Goal: Use online tool/utility: Utilize a website feature to perform a specific function

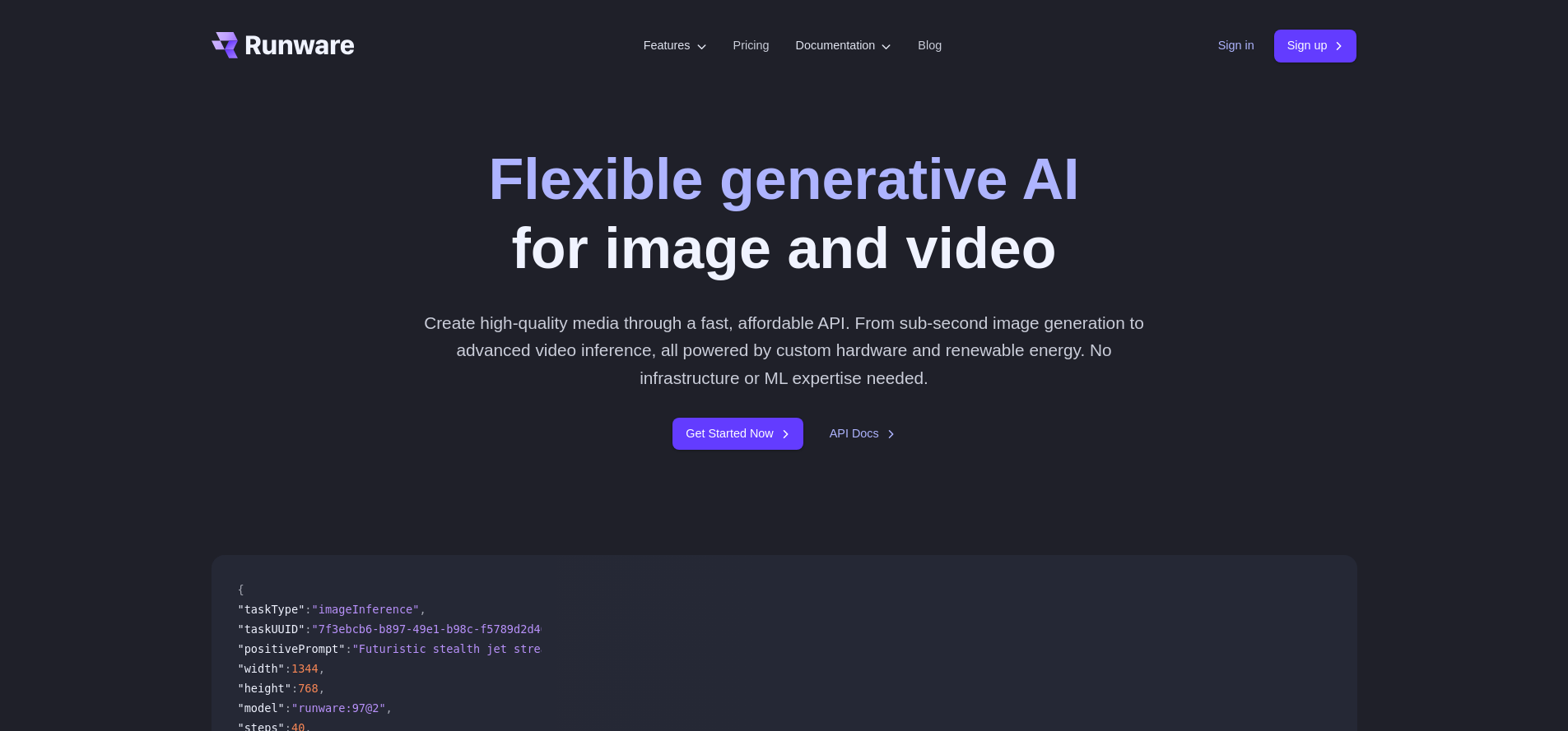
click at [1224, 48] on link "Sign in" at bounding box center [1236, 45] width 36 height 19
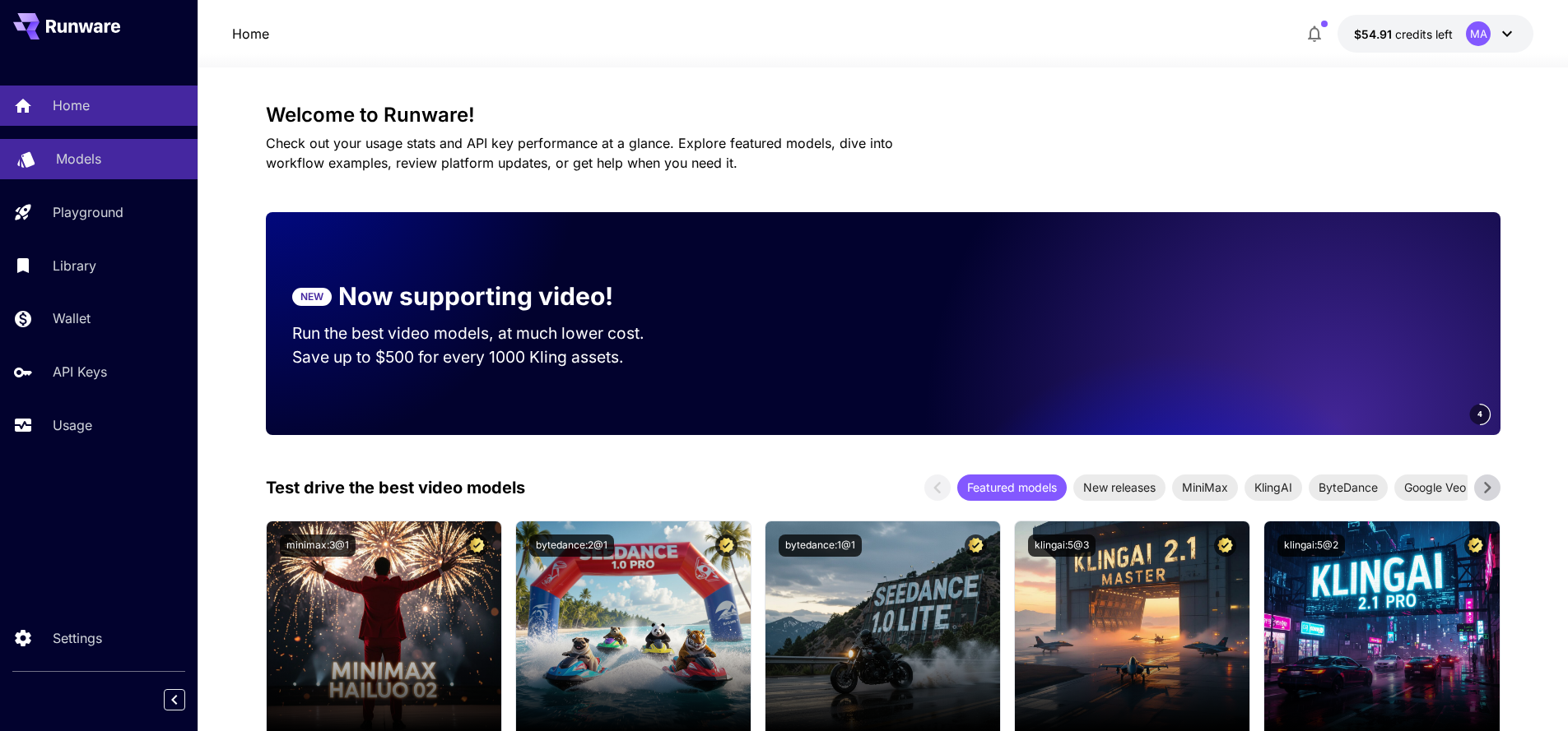
click at [58, 158] on p "Models" at bounding box center [78, 158] width 45 height 20
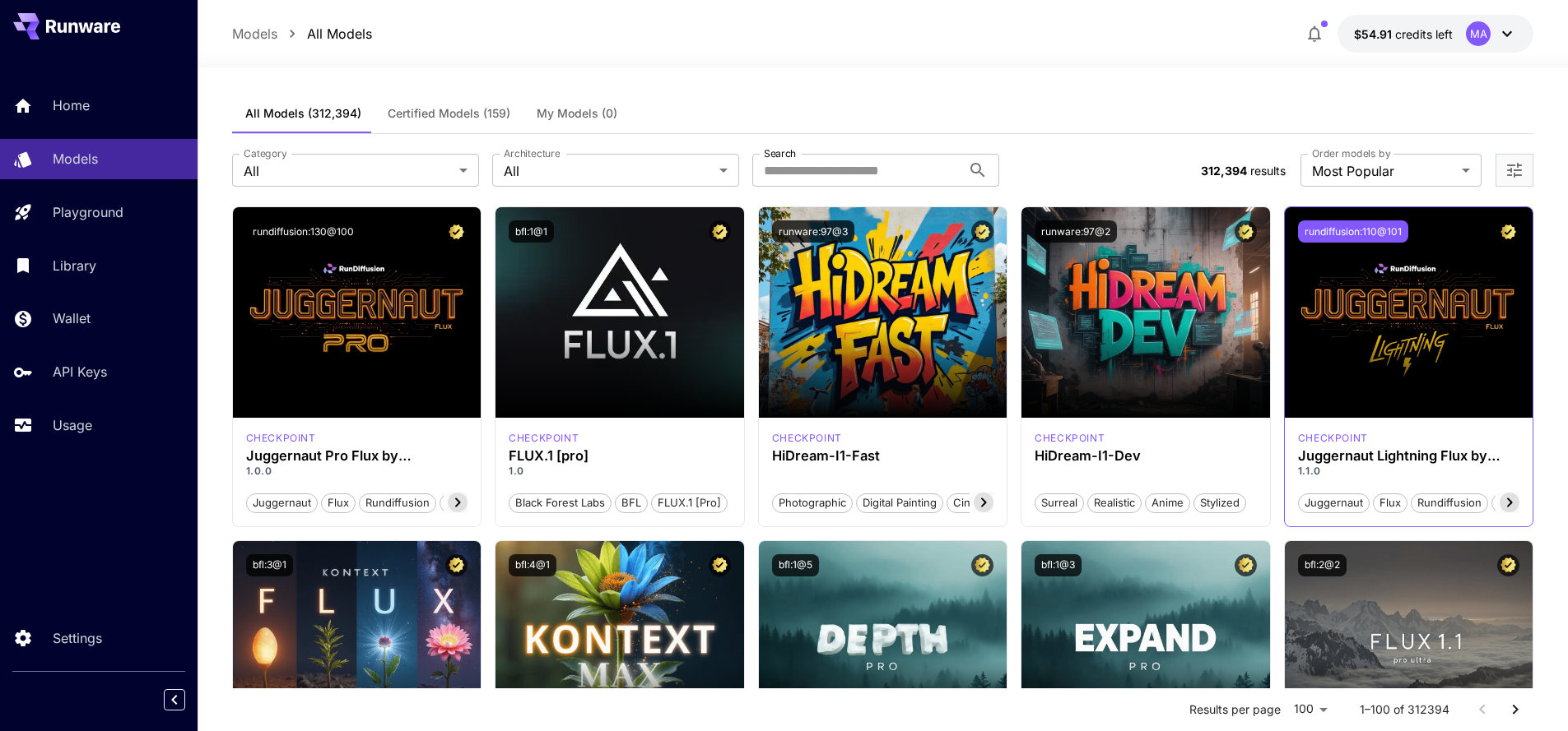
click at [1372, 231] on button "rundiffusion:110@101" at bounding box center [1353, 232] width 110 height 23
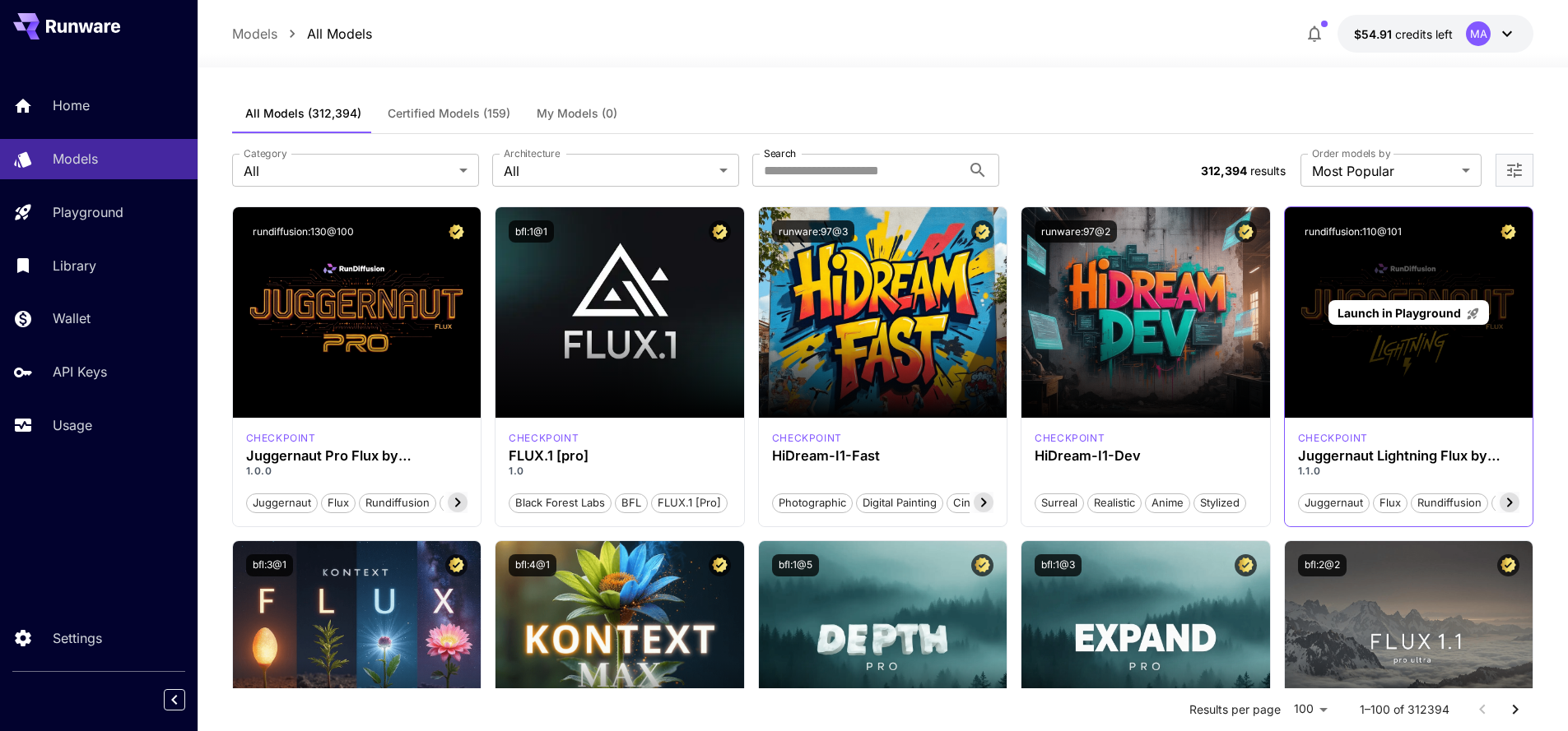
click at [1397, 311] on span "Launch in Playground" at bounding box center [1398, 312] width 124 height 14
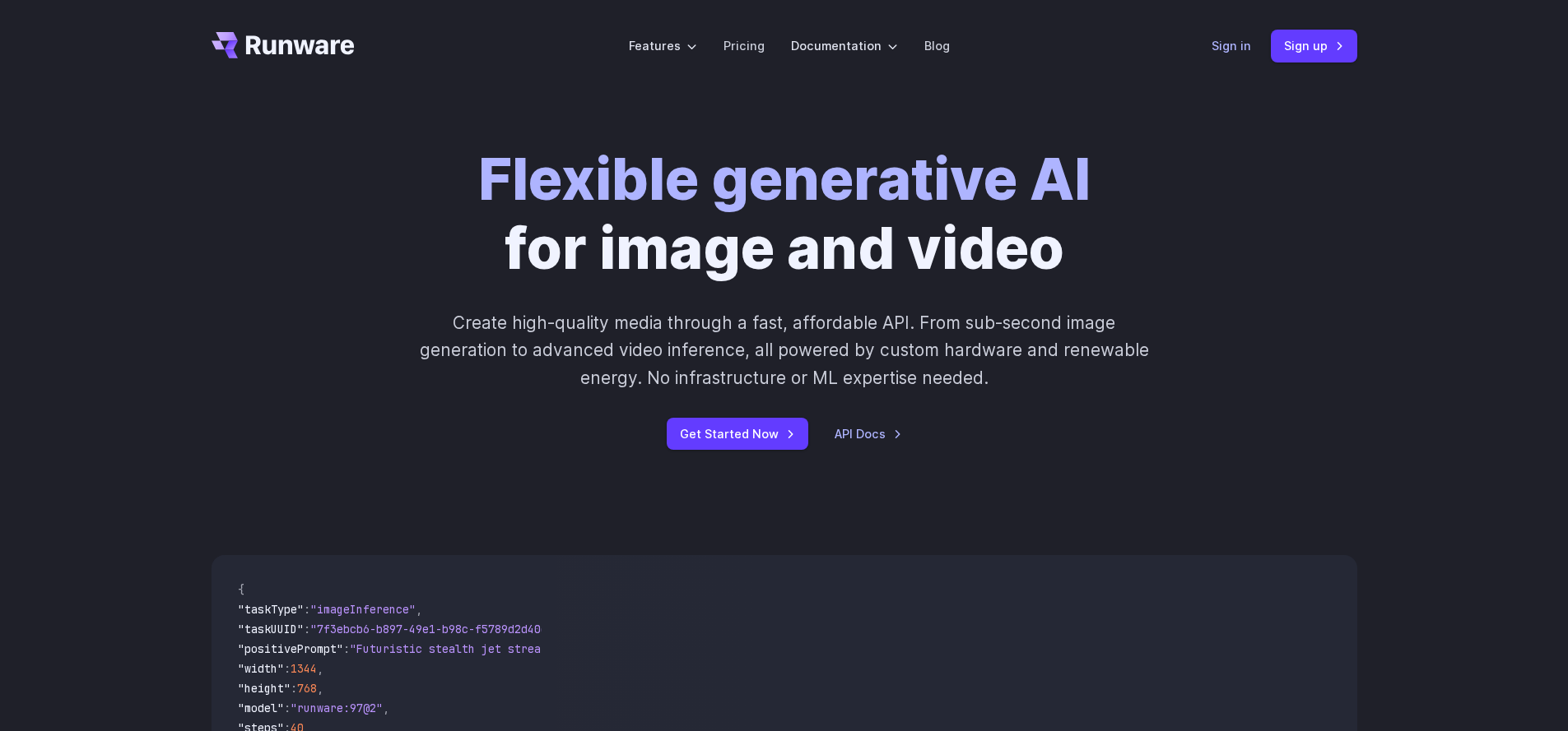
click at [1230, 50] on link "Sign in" at bounding box center [1231, 45] width 40 height 19
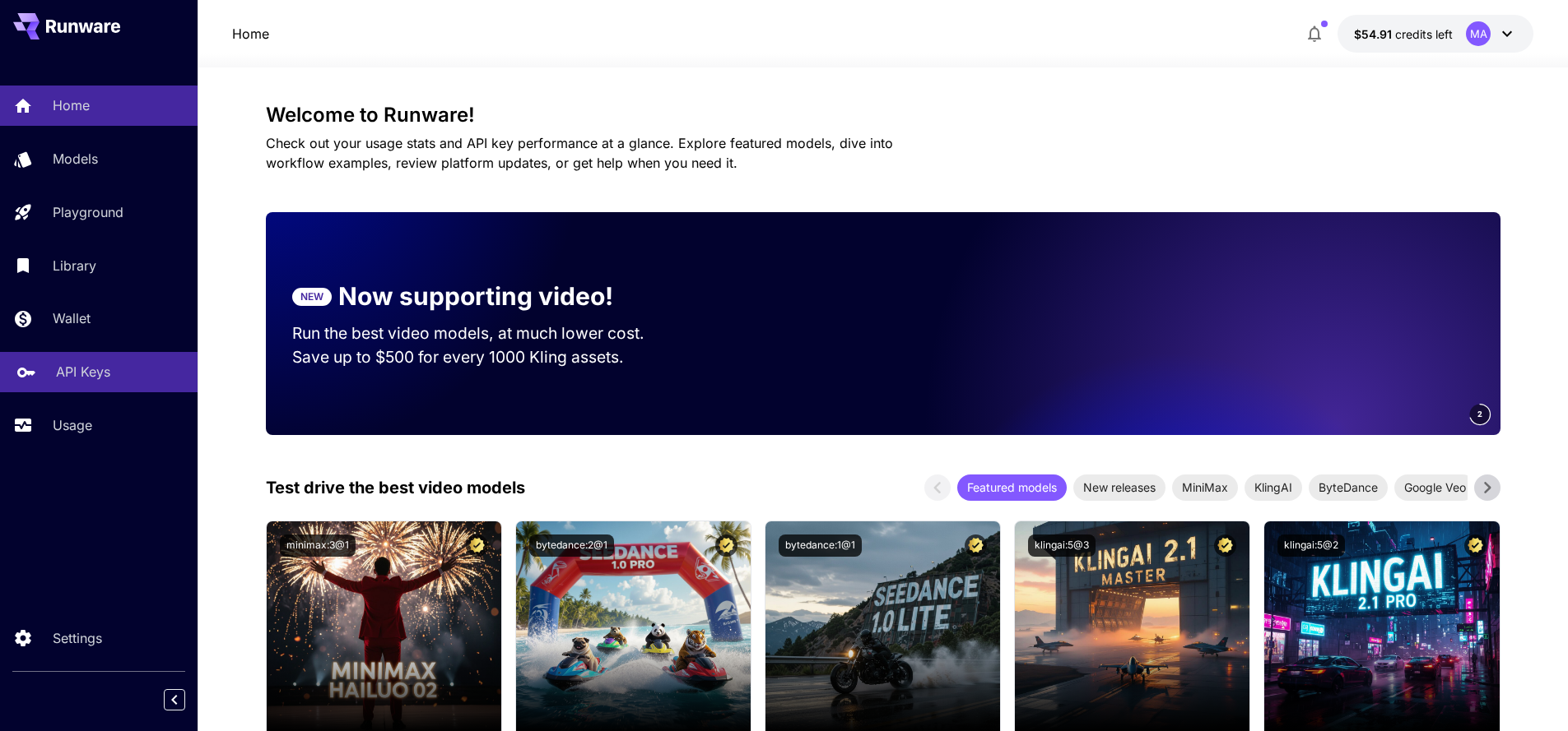
click at [88, 379] on p "API Keys" at bounding box center [83, 372] width 55 height 20
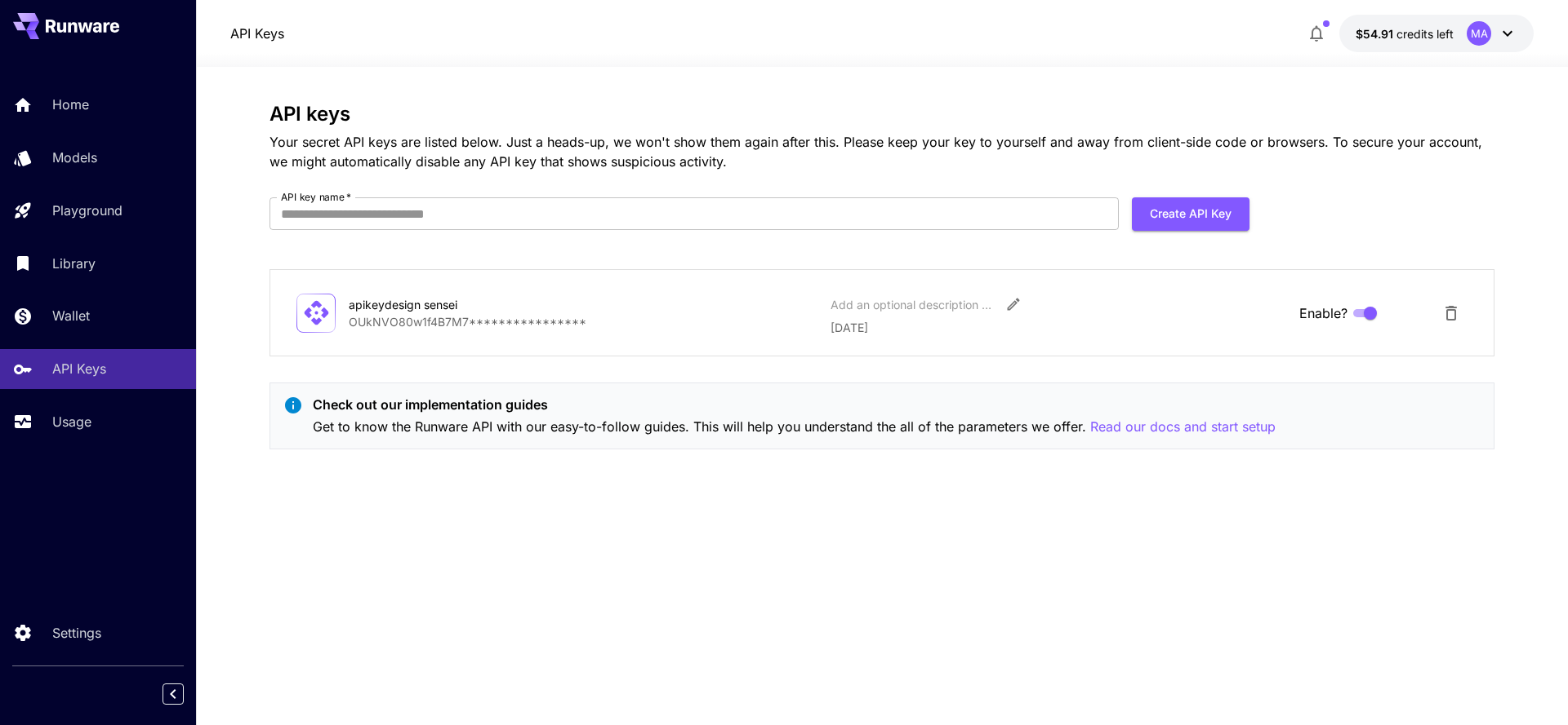
click at [431, 323] on p "**********" at bounding box center [582, 322] width 469 height 17
click at [1011, 308] on icon "Edit" at bounding box center [1013, 304] width 12 height 12
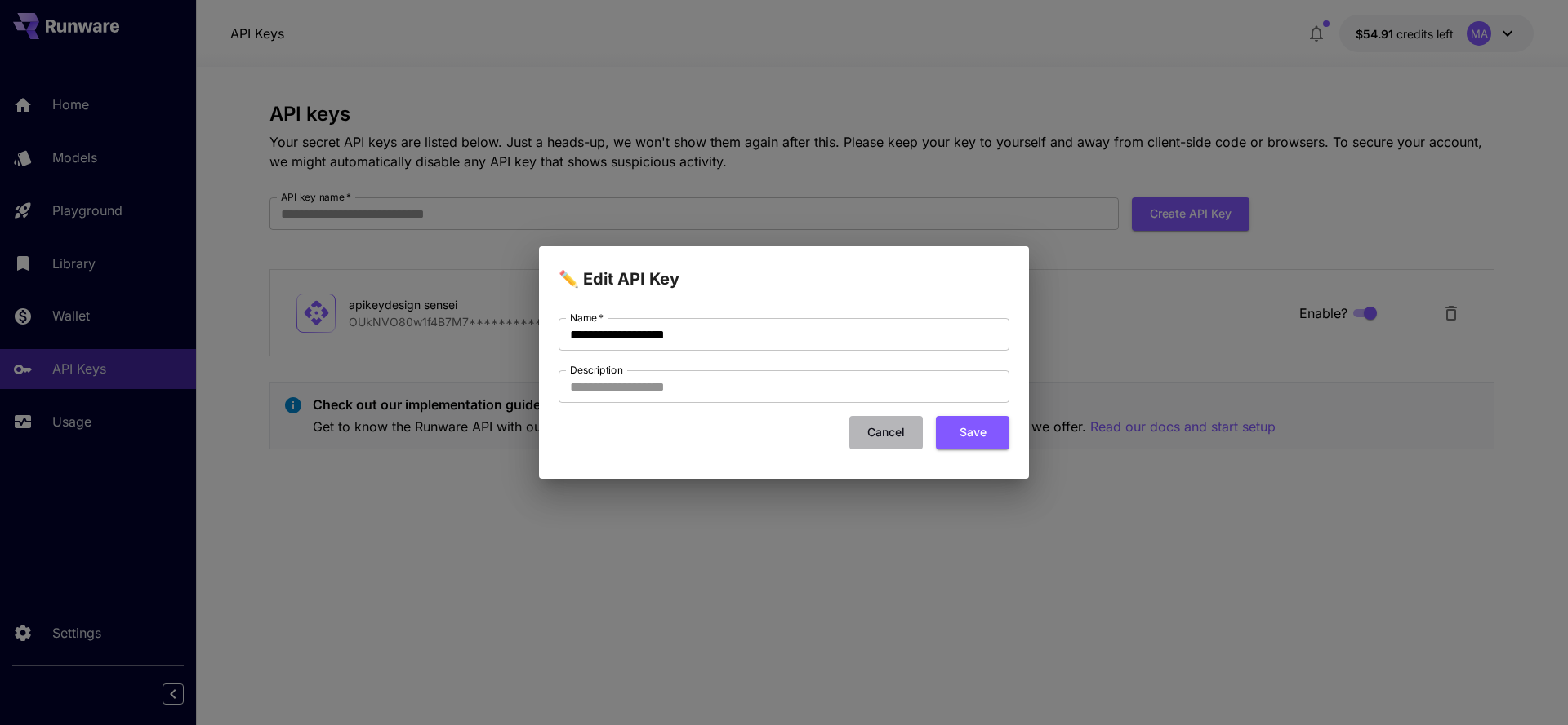
click at [892, 431] on button "Cancel" at bounding box center [886, 433] width 74 height 34
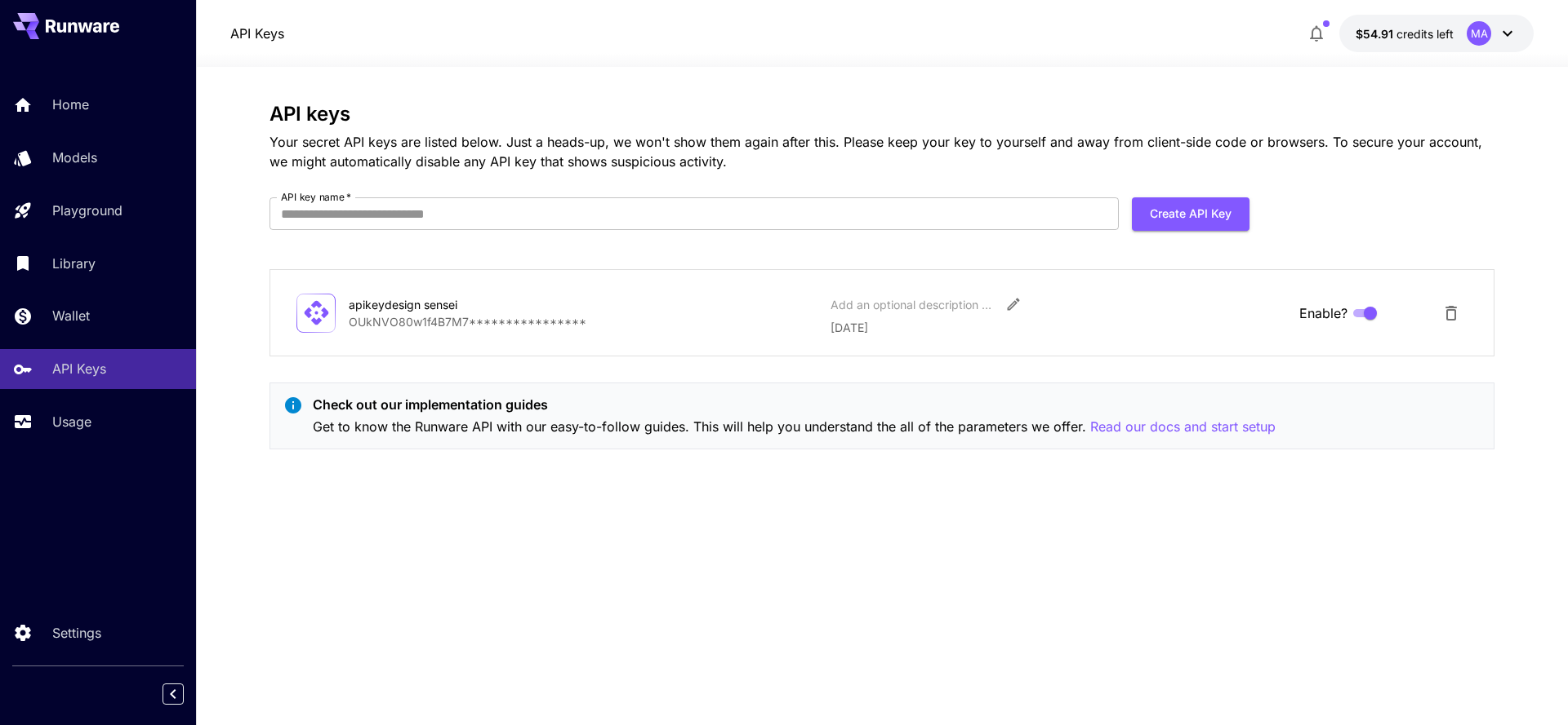
click at [463, 326] on p "**********" at bounding box center [582, 322] width 469 height 17
click at [1447, 305] on icon "Delete API Key" at bounding box center [1451, 312] width 20 height 20
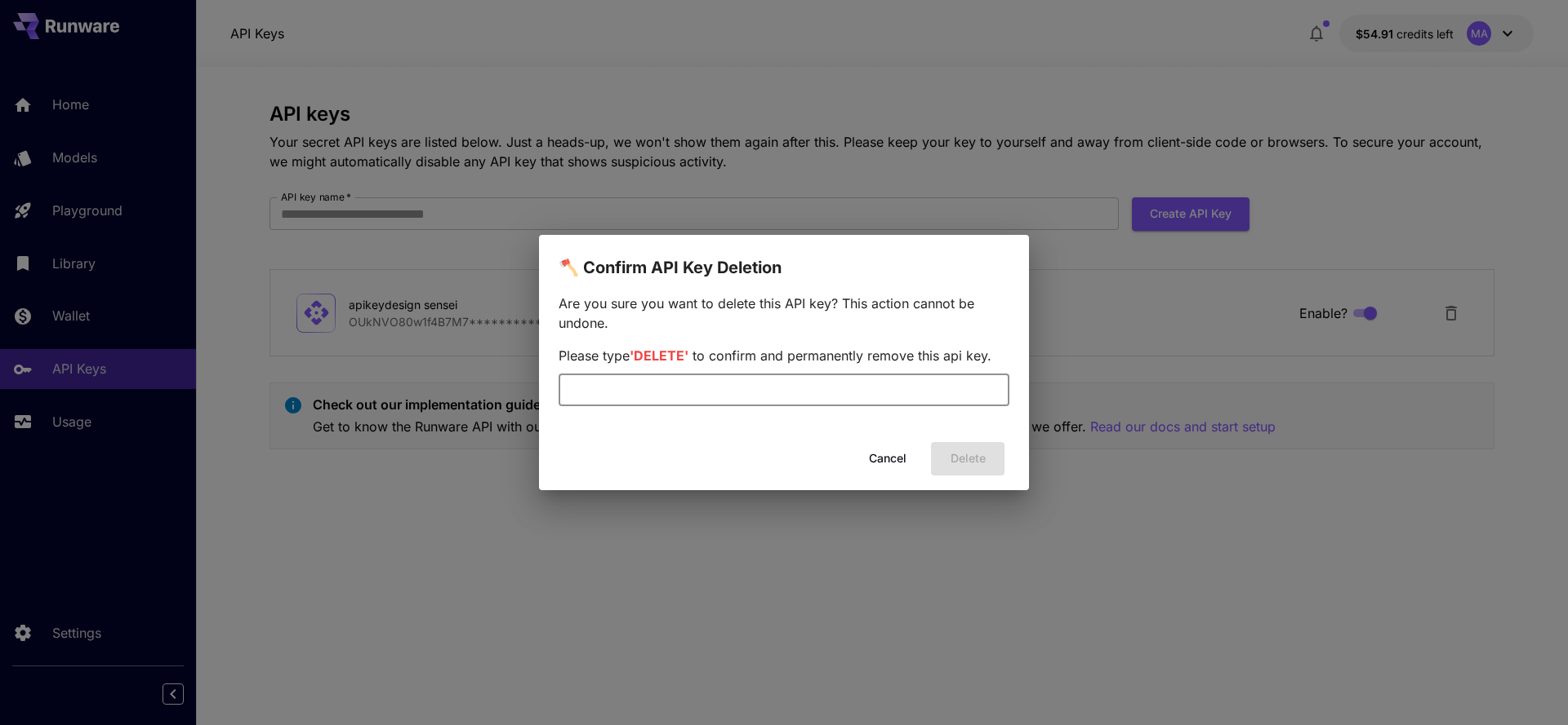
click at [716, 384] on input "text" at bounding box center [784, 390] width 451 height 33
type input "*"
type input "******"
click at [992, 461] on button "Delete" at bounding box center [967, 459] width 74 height 34
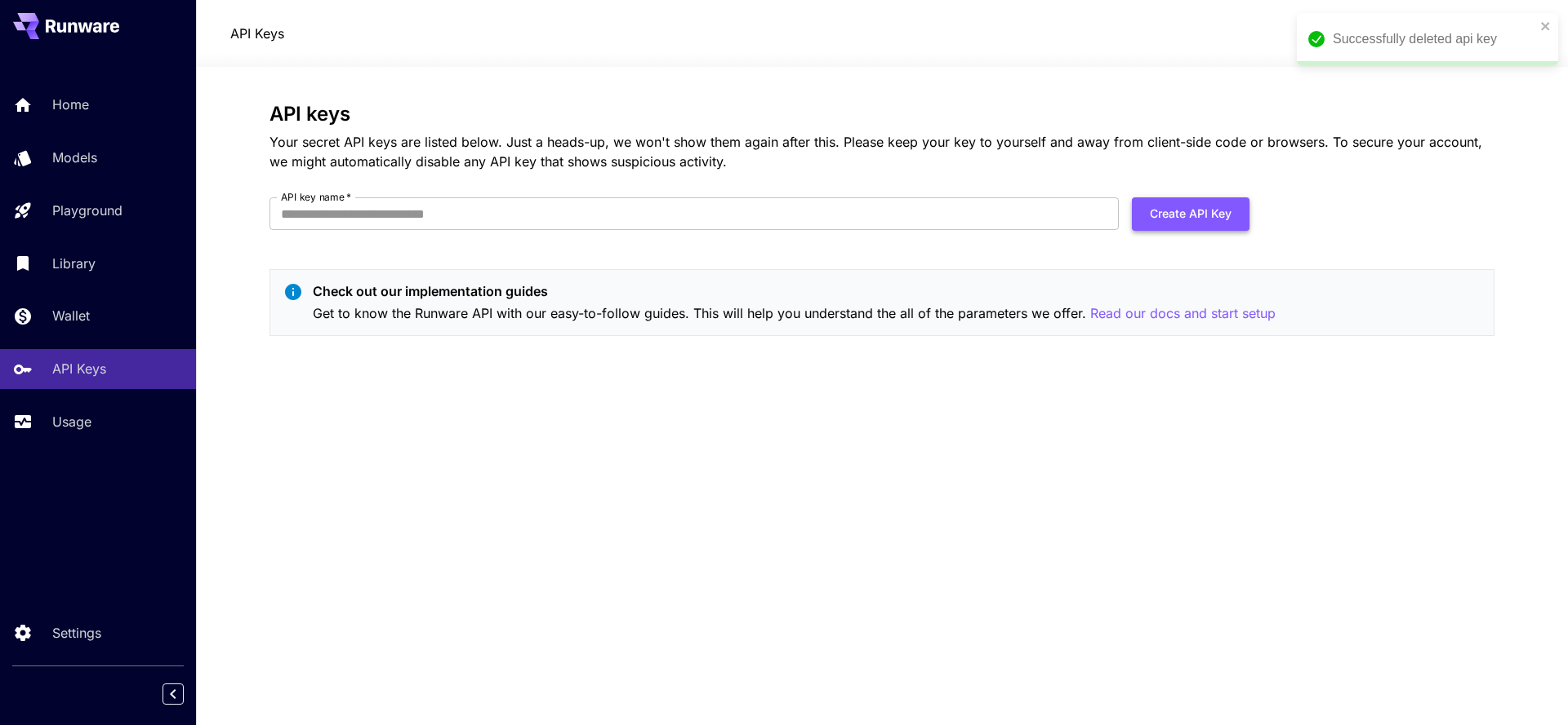
click at [1199, 210] on button "Create API Key" at bounding box center [1191, 214] width 118 height 34
click at [553, 219] on input "API key name   *" at bounding box center [694, 213] width 849 height 33
type input "**********"
click at [1203, 213] on button "Create API Key" at bounding box center [1191, 214] width 118 height 34
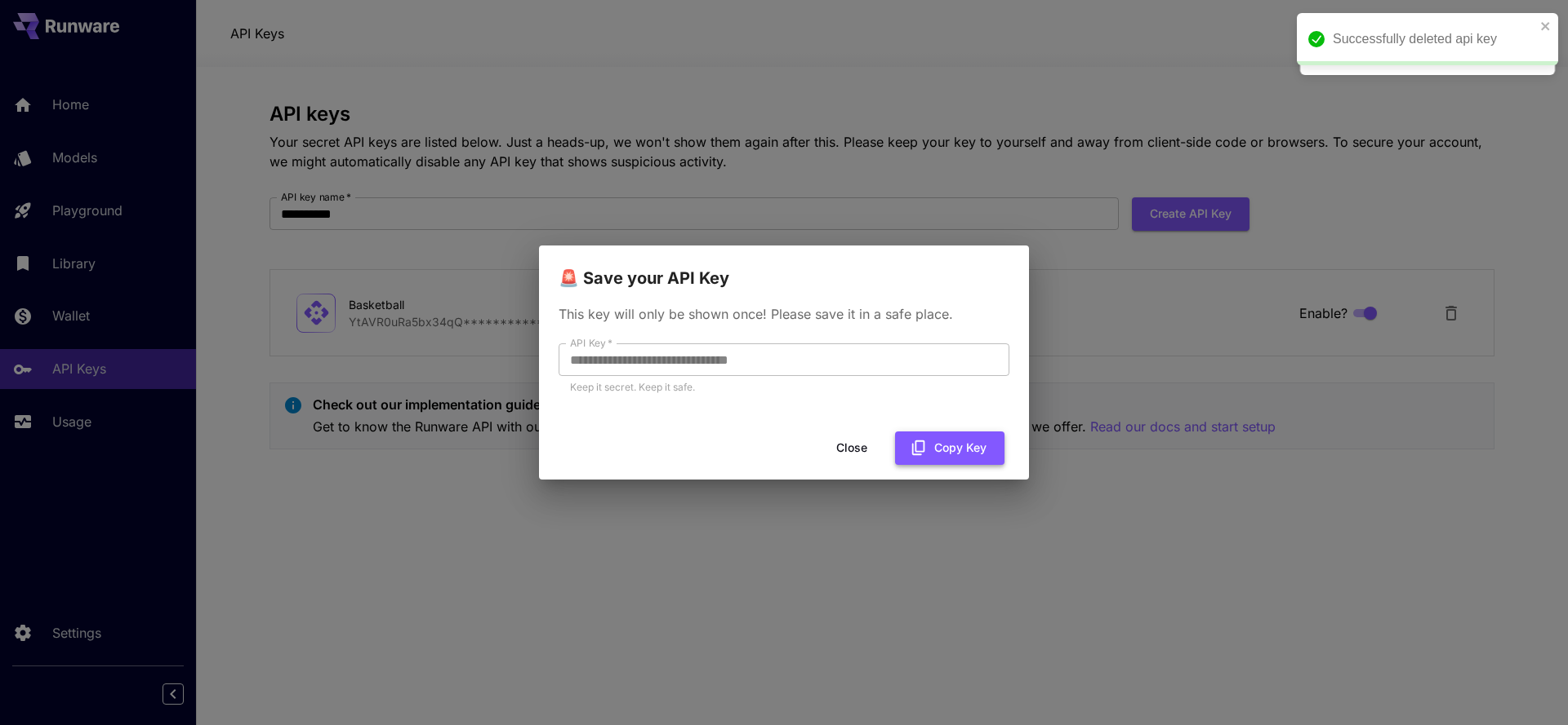
click at [958, 454] on button "Copy Key" at bounding box center [949, 448] width 110 height 34
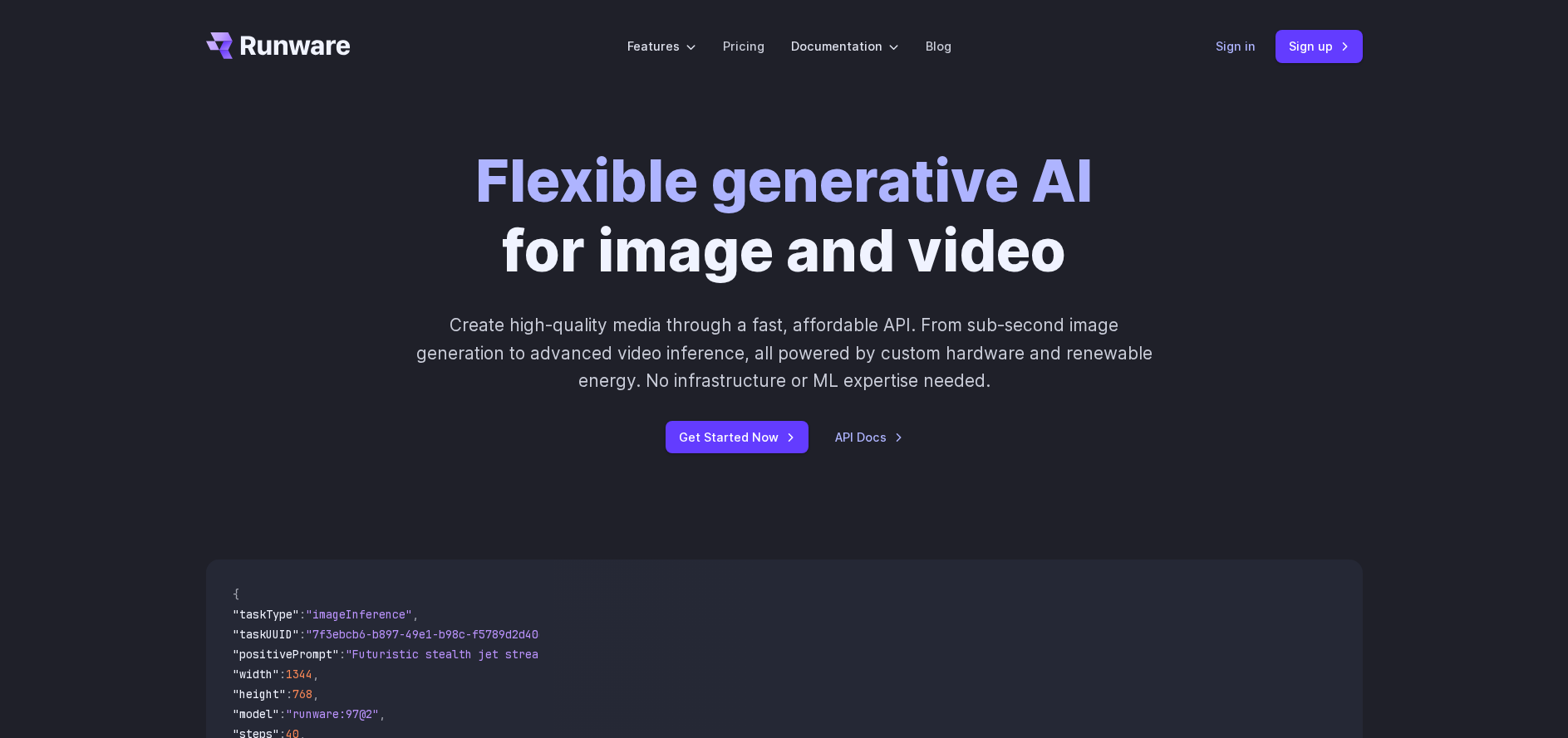
click at [1244, 51] on link "Sign in" at bounding box center [1236, 46] width 40 height 19
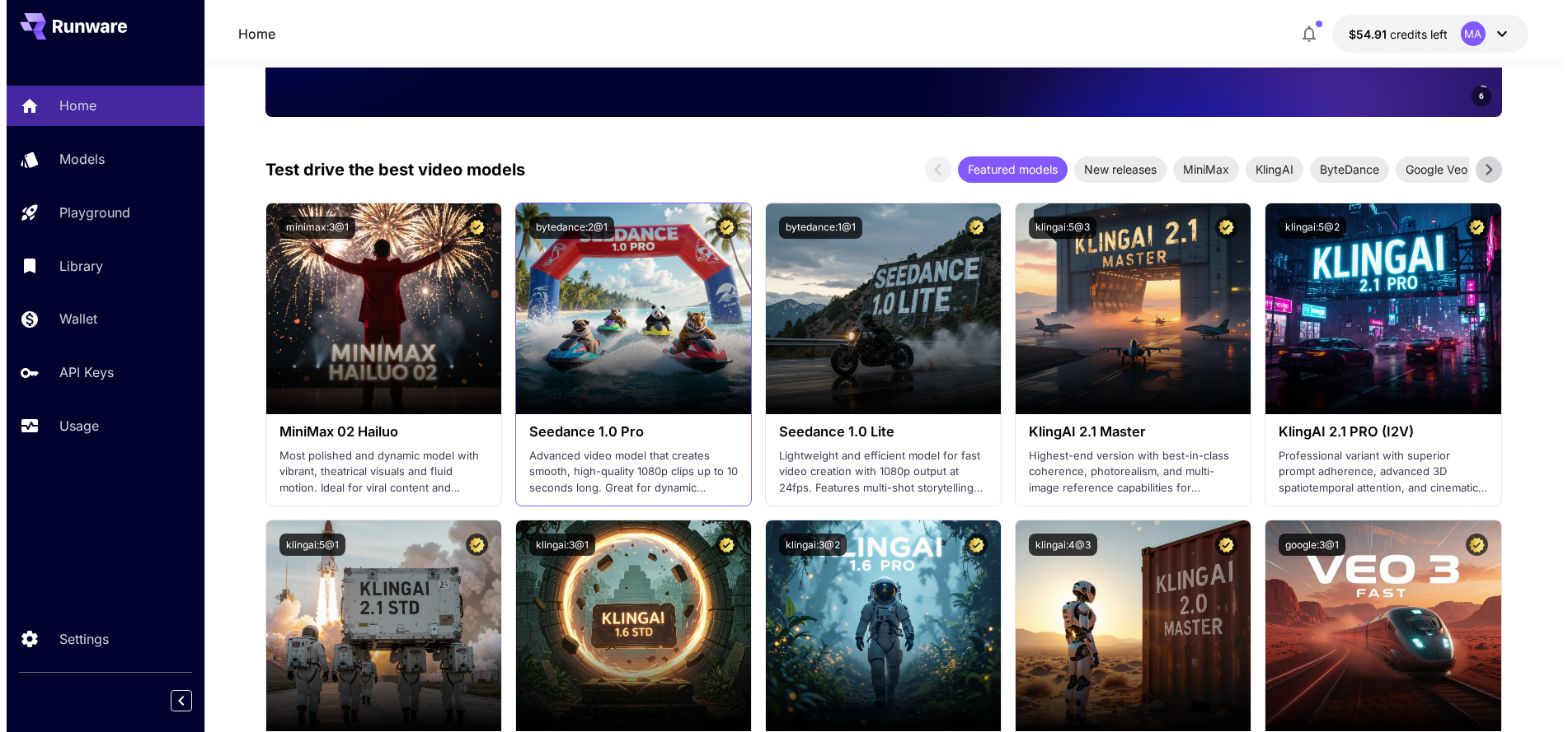
scroll to position [322, 0]
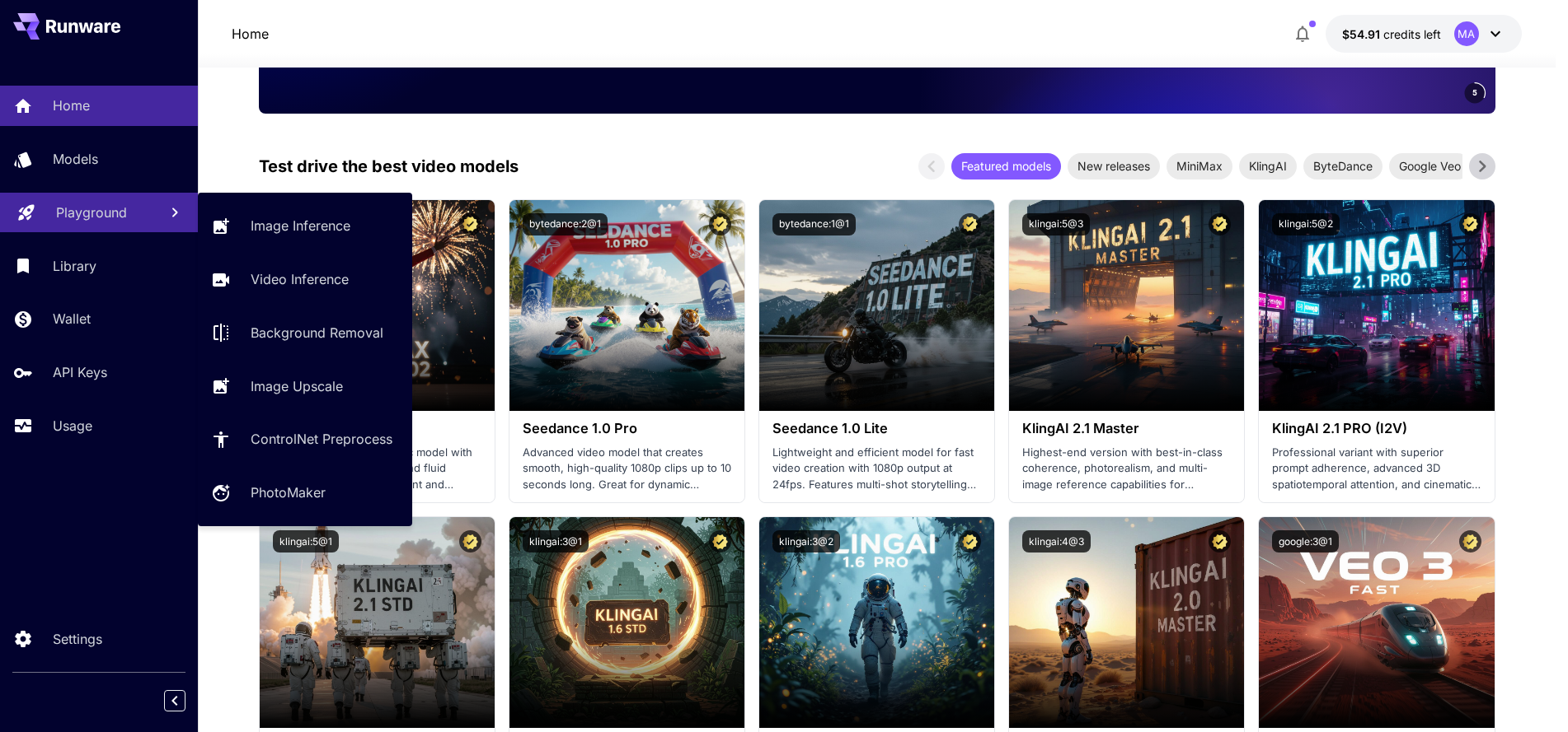
click at [72, 217] on p "Playground" at bounding box center [91, 213] width 71 height 20
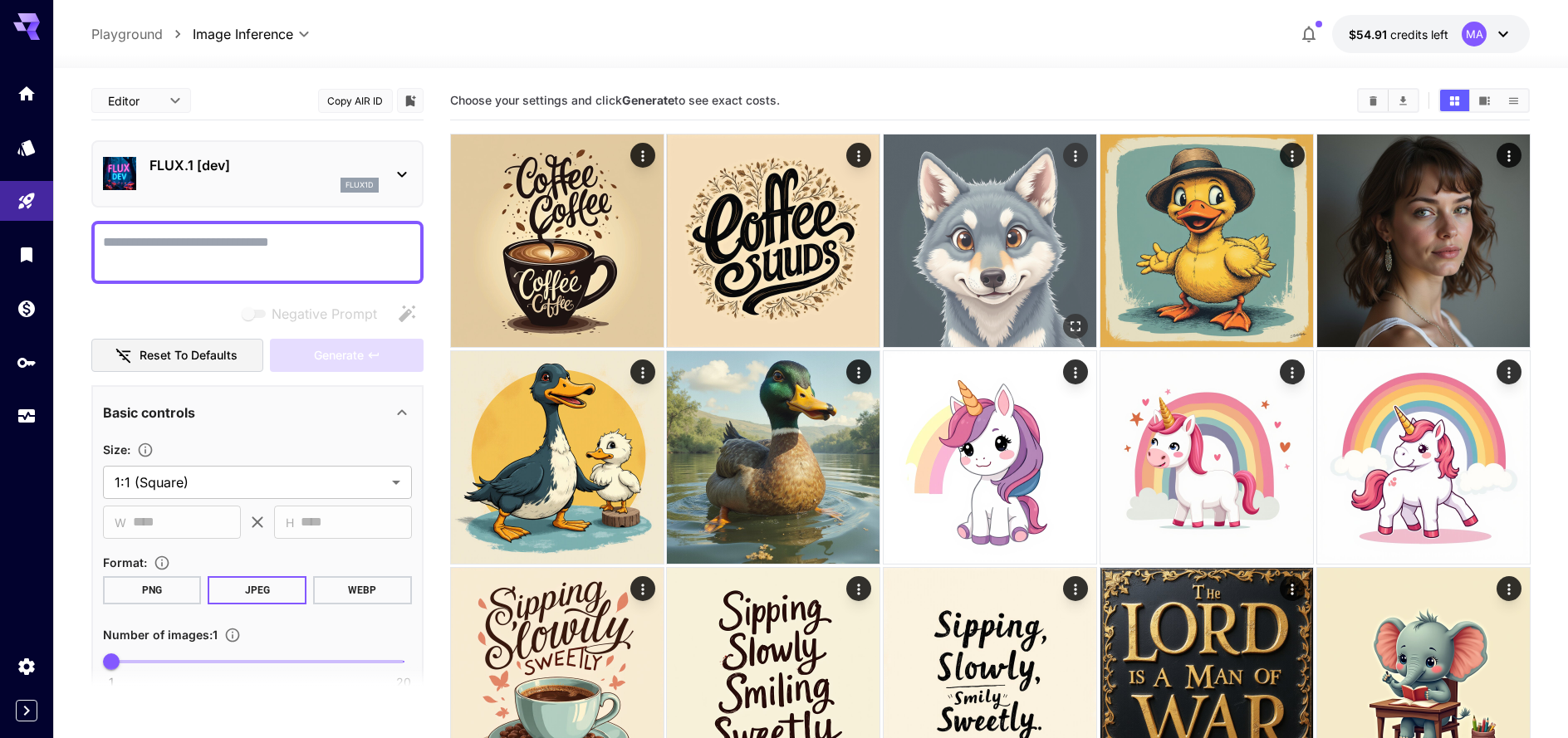
click at [1077, 155] on icon "Actions" at bounding box center [1075, 155] width 16 height 16
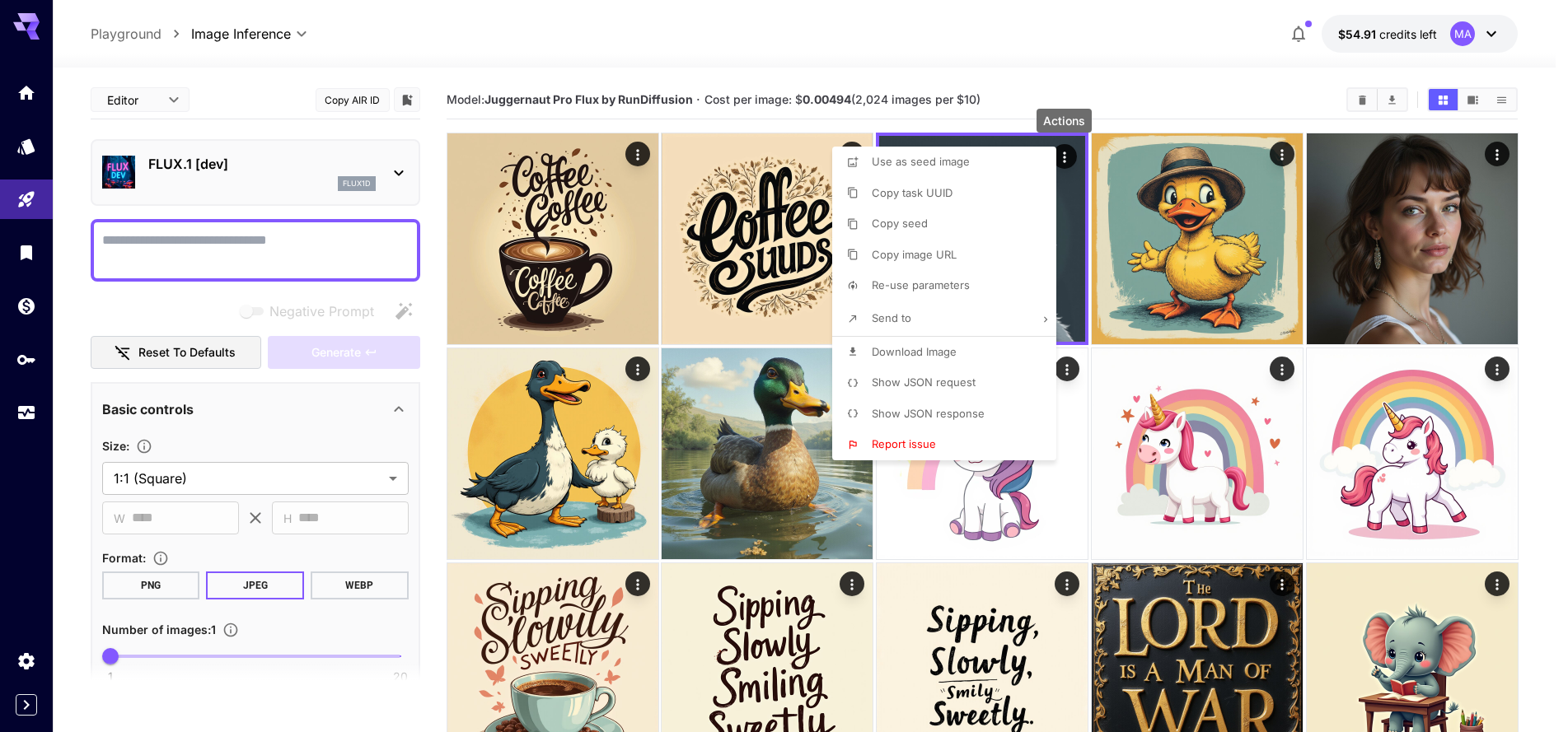
click at [1112, 39] on div at bounding box center [784, 366] width 1568 height 732
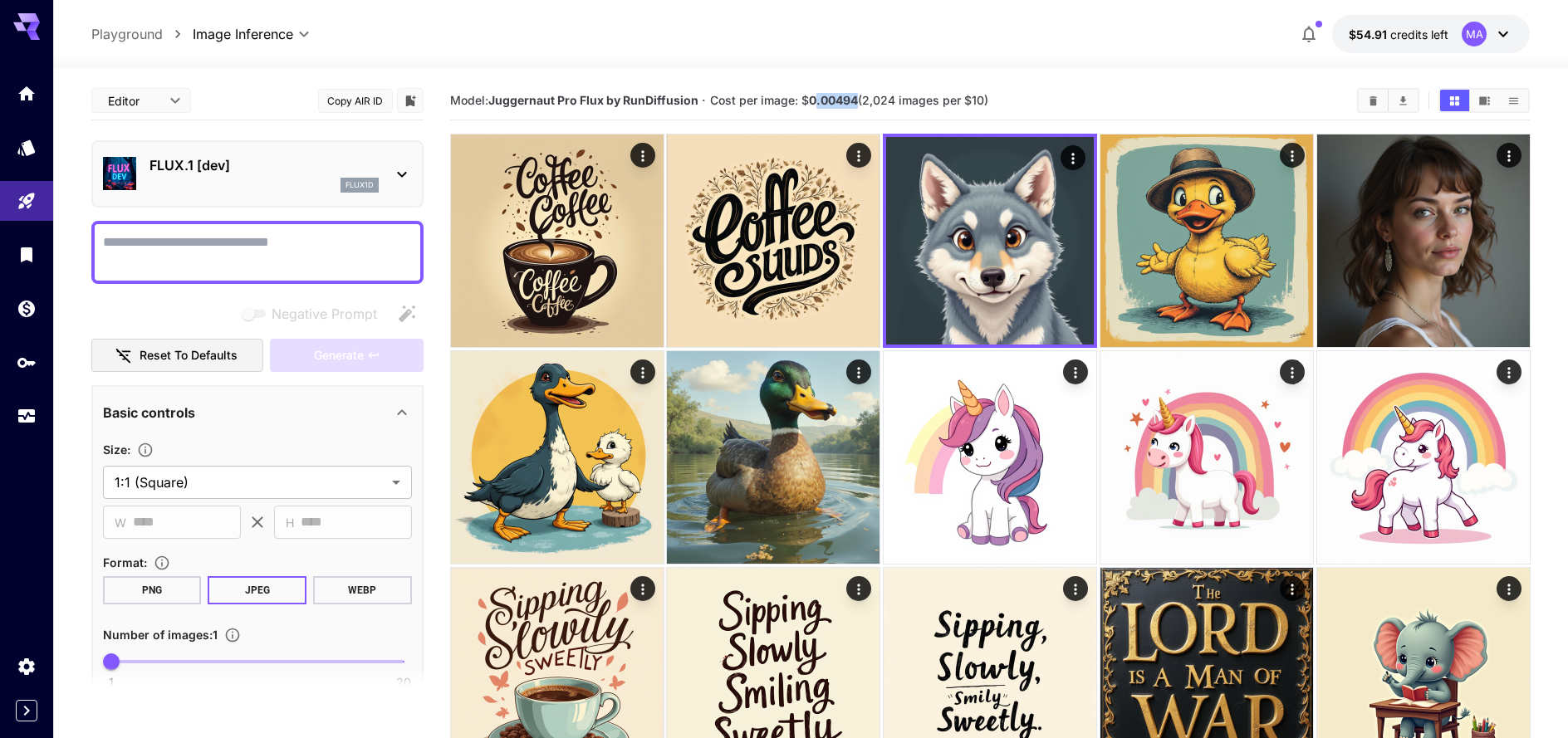
drag, startPoint x: 844, startPoint y: 101, endPoint x: 860, endPoint y: 100, distance: 16.0
click at [860, 100] on span "Cost per image: $ 0.00494 (2,024 images per $10)" at bounding box center [849, 100] width 278 height 14
click at [898, 56] on div at bounding box center [810, 58] width 1515 height 20
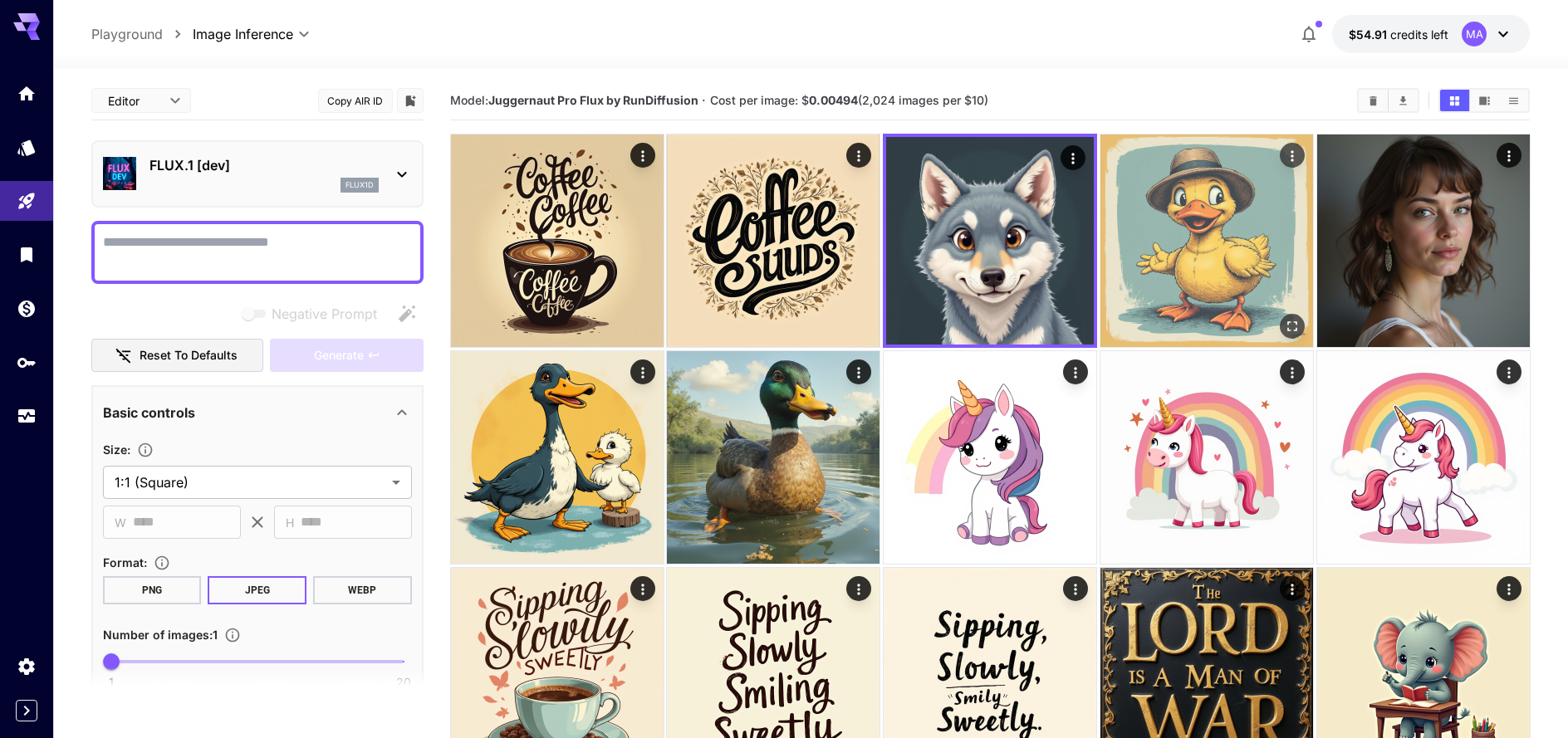
click at [1208, 264] on img at bounding box center [1206, 240] width 212 height 212
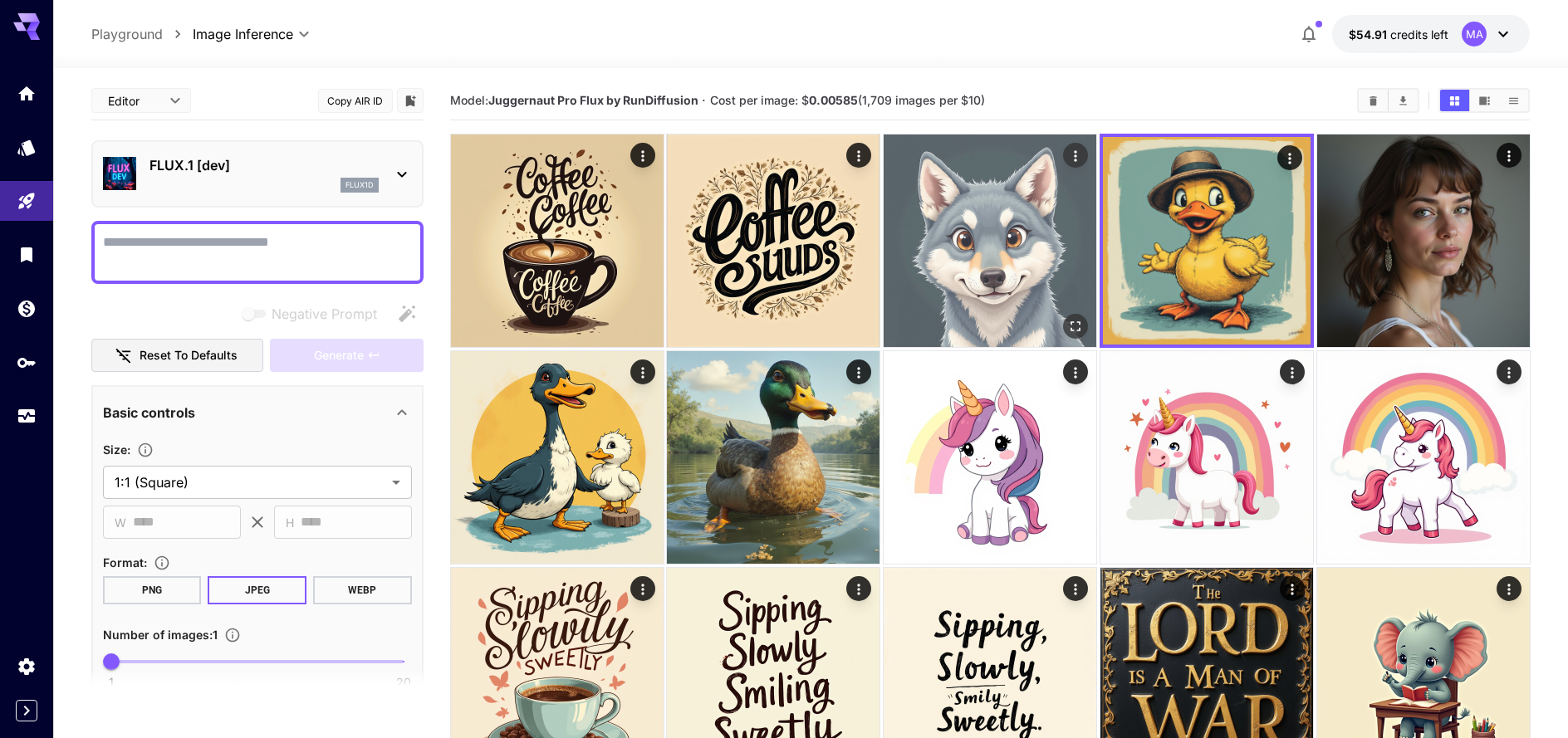
click at [961, 250] on img at bounding box center [989, 240] width 212 height 212
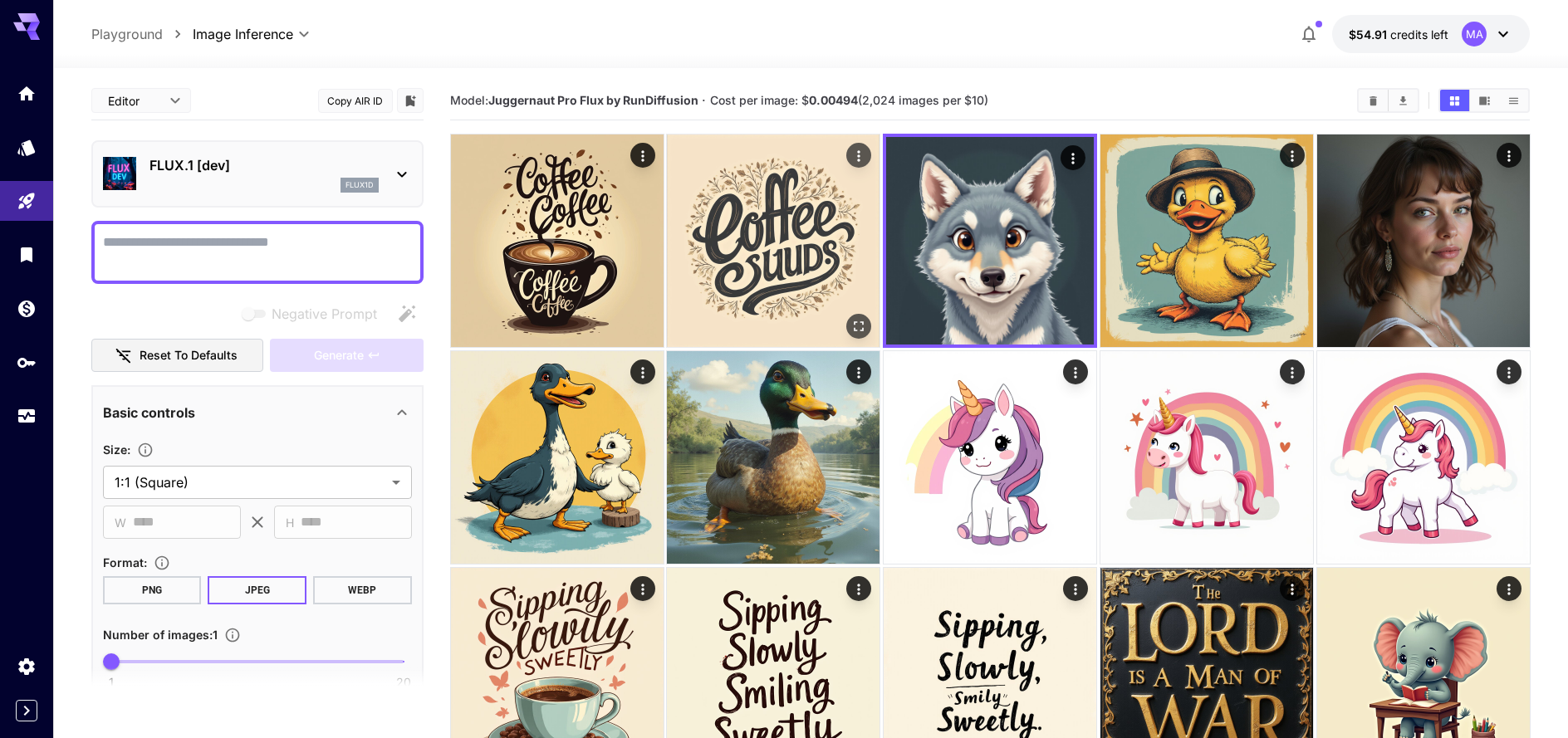
click at [784, 261] on img at bounding box center [772, 240] width 212 height 212
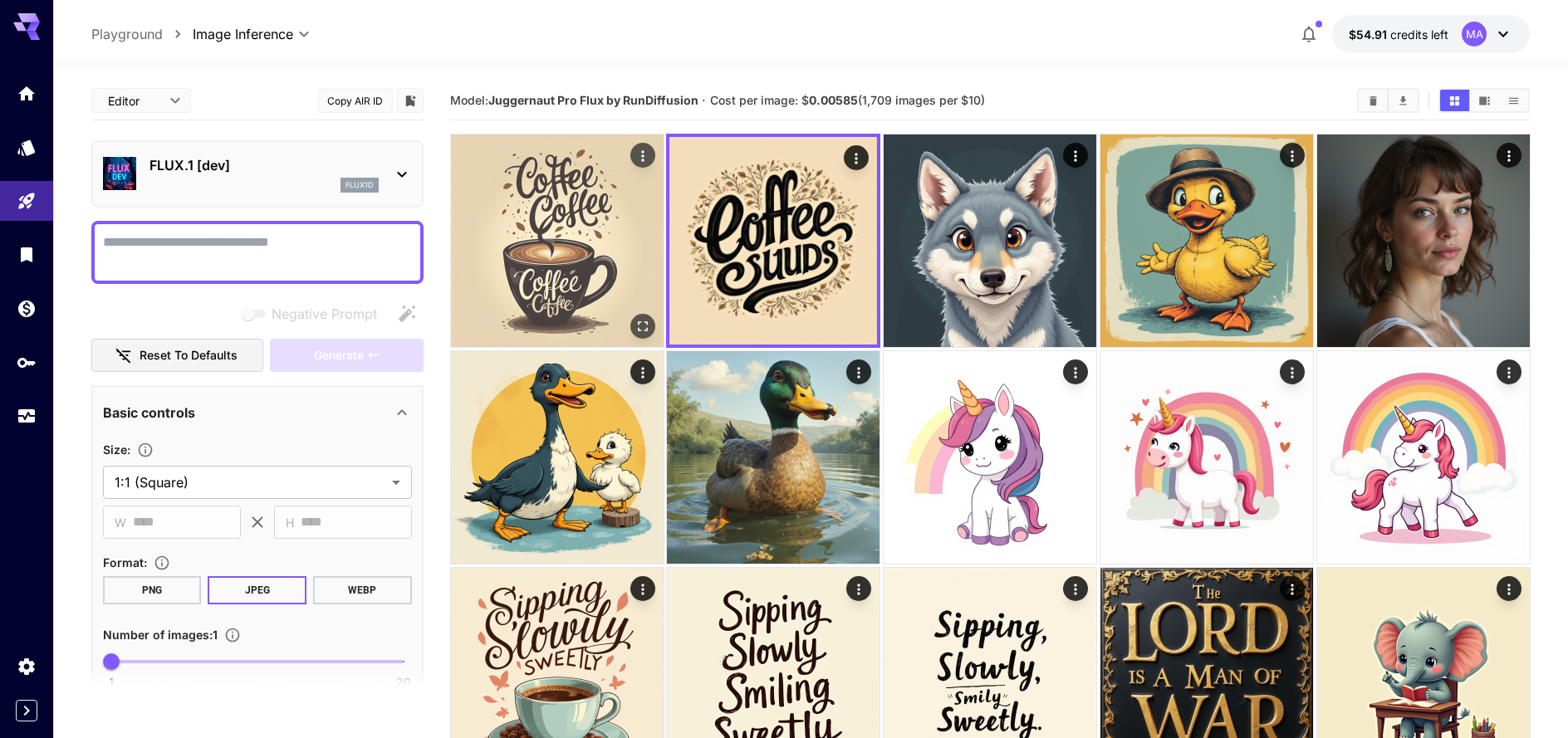
click at [615, 232] on img at bounding box center [557, 240] width 212 height 212
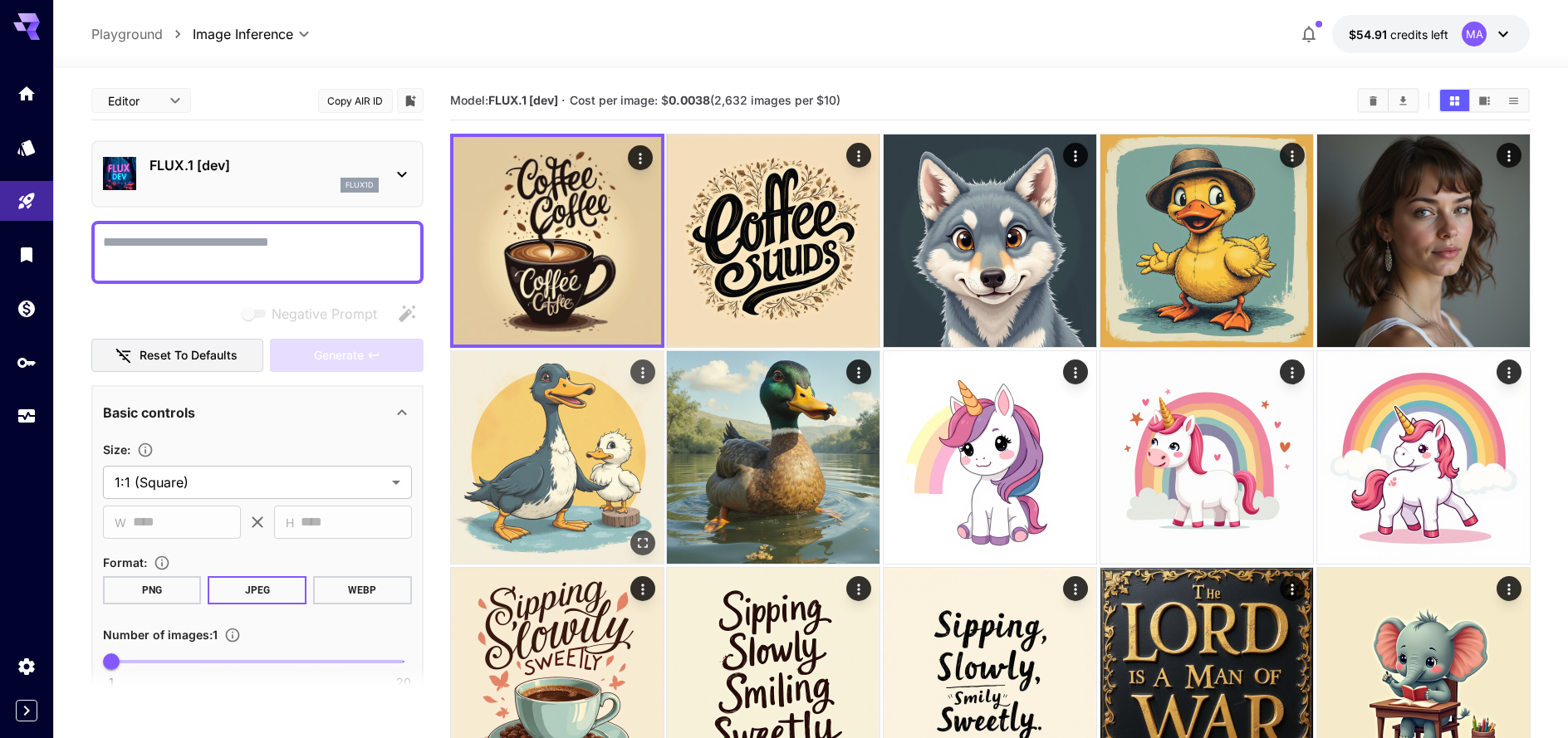
click at [593, 465] on img at bounding box center [557, 457] width 212 height 212
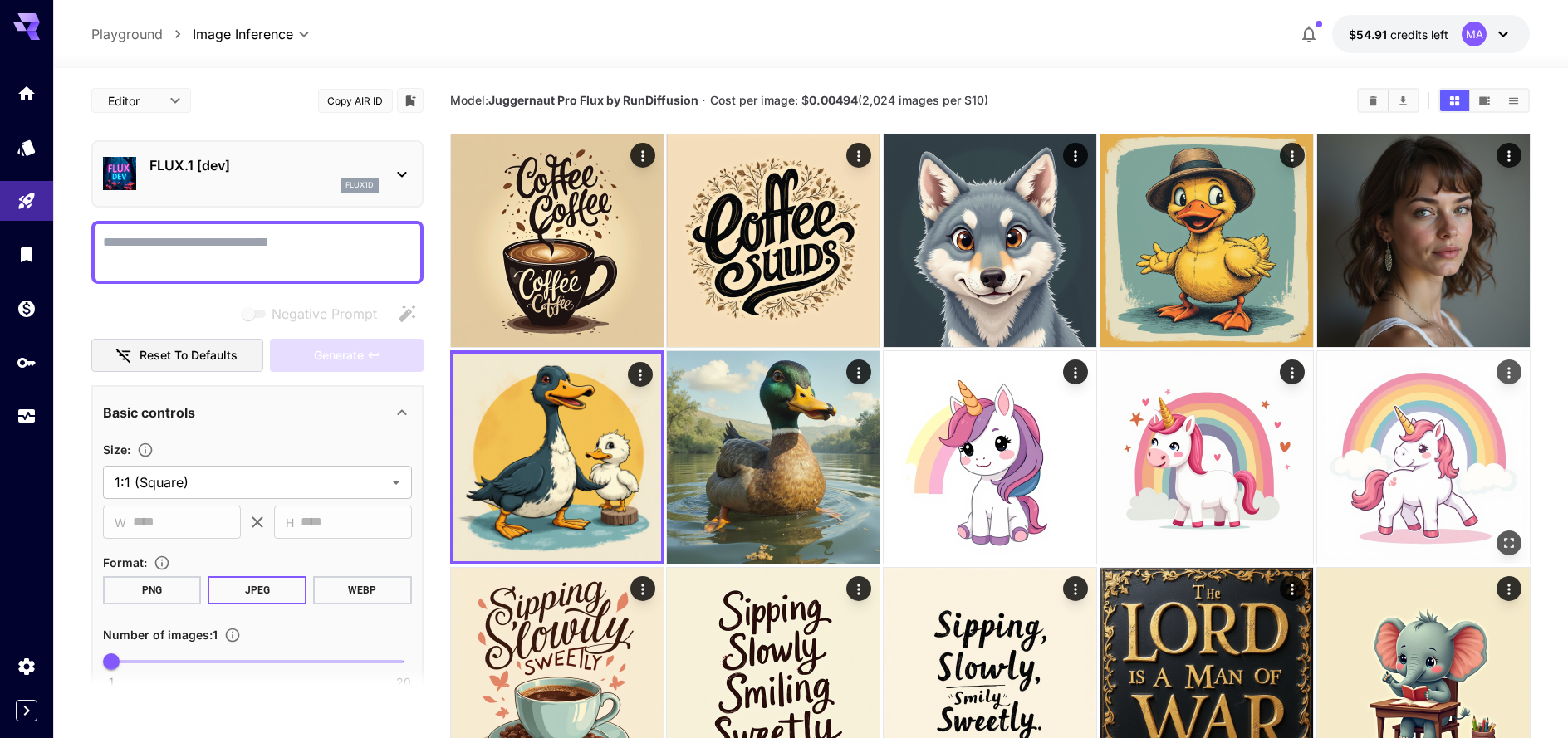
click at [1334, 431] on img at bounding box center [1422, 457] width 212 height 212
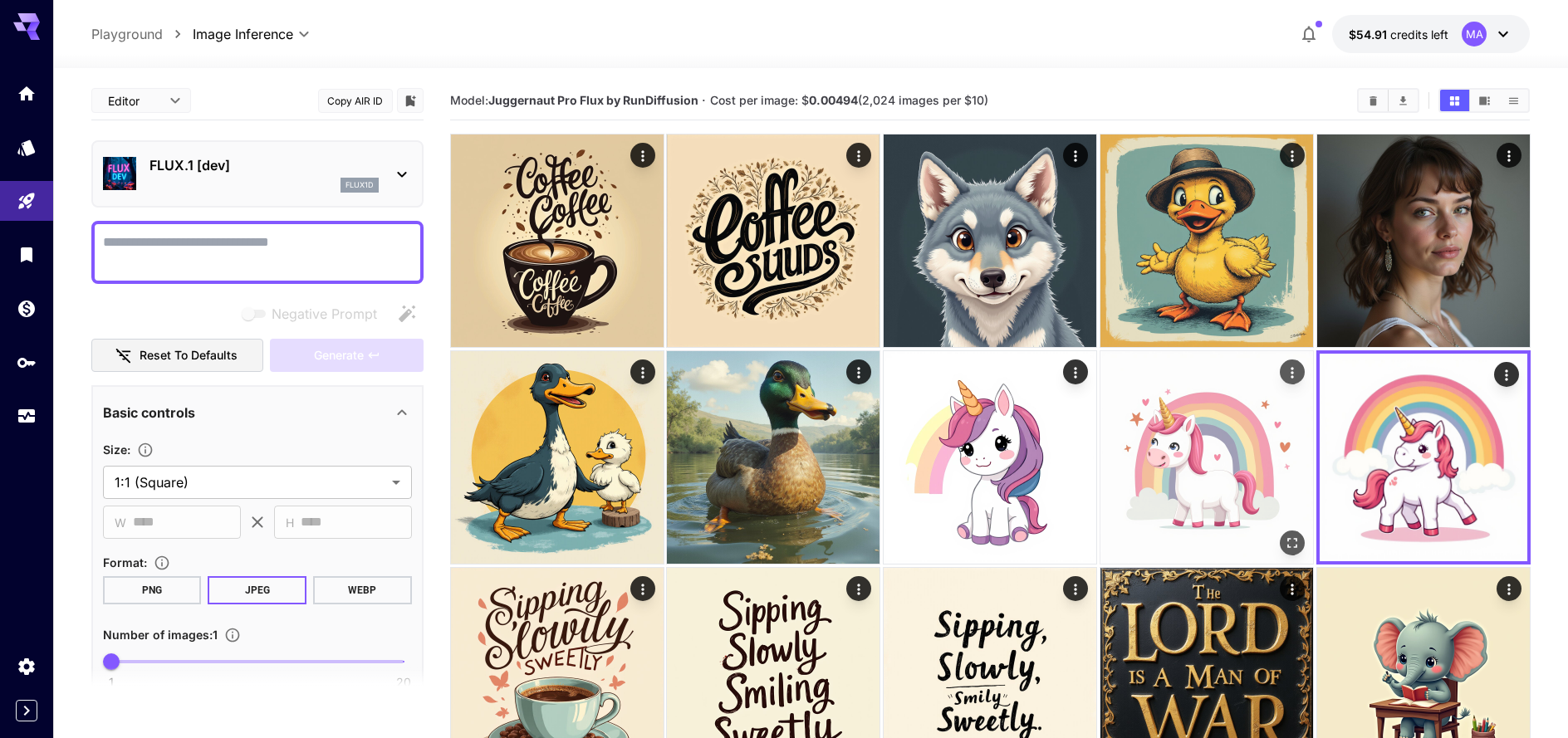
click at [1209, 432] on img at bounding box center [1206, 457] width 212 height 212
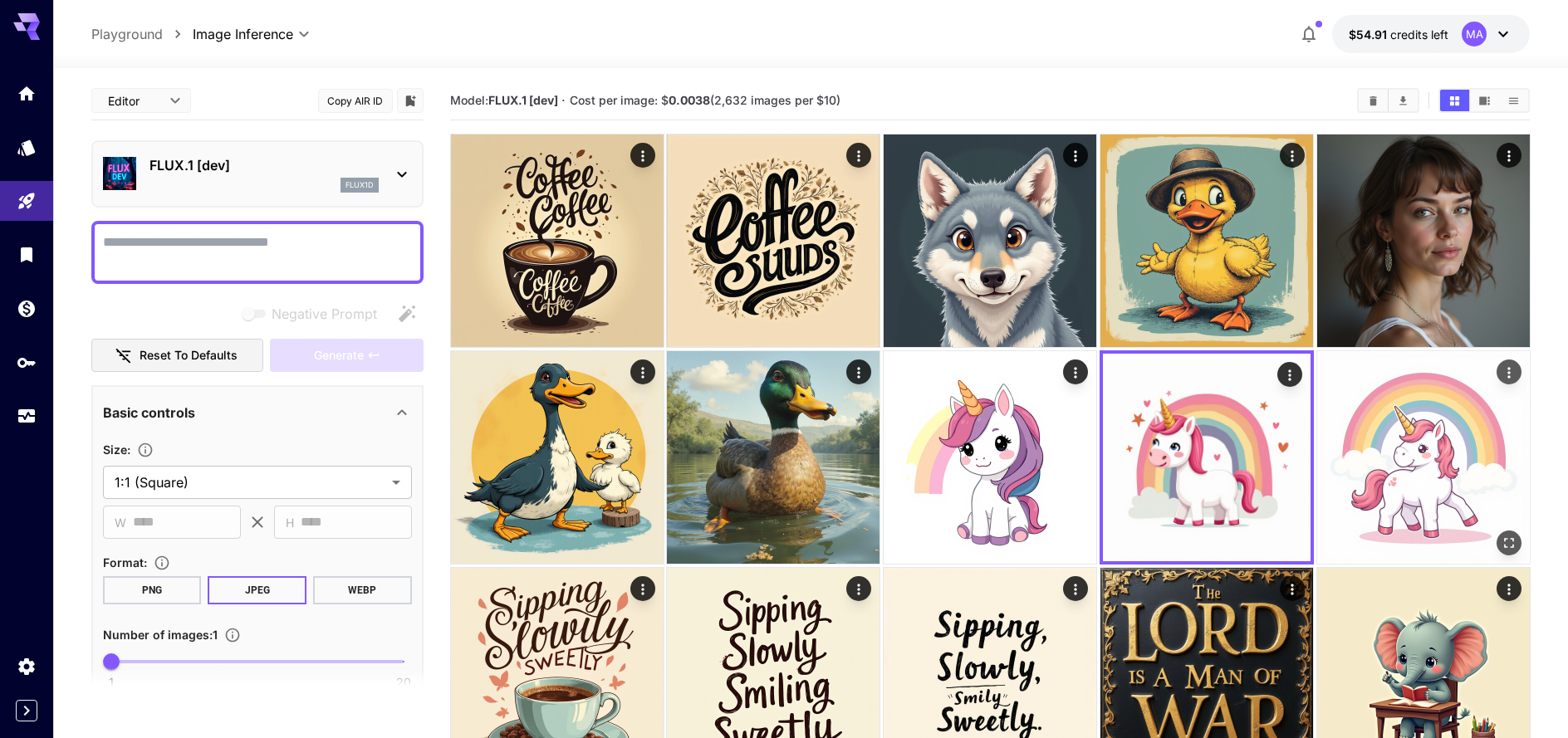
click at [1372, 435] on img at bounding box center [1422, 457] width 212 height 212
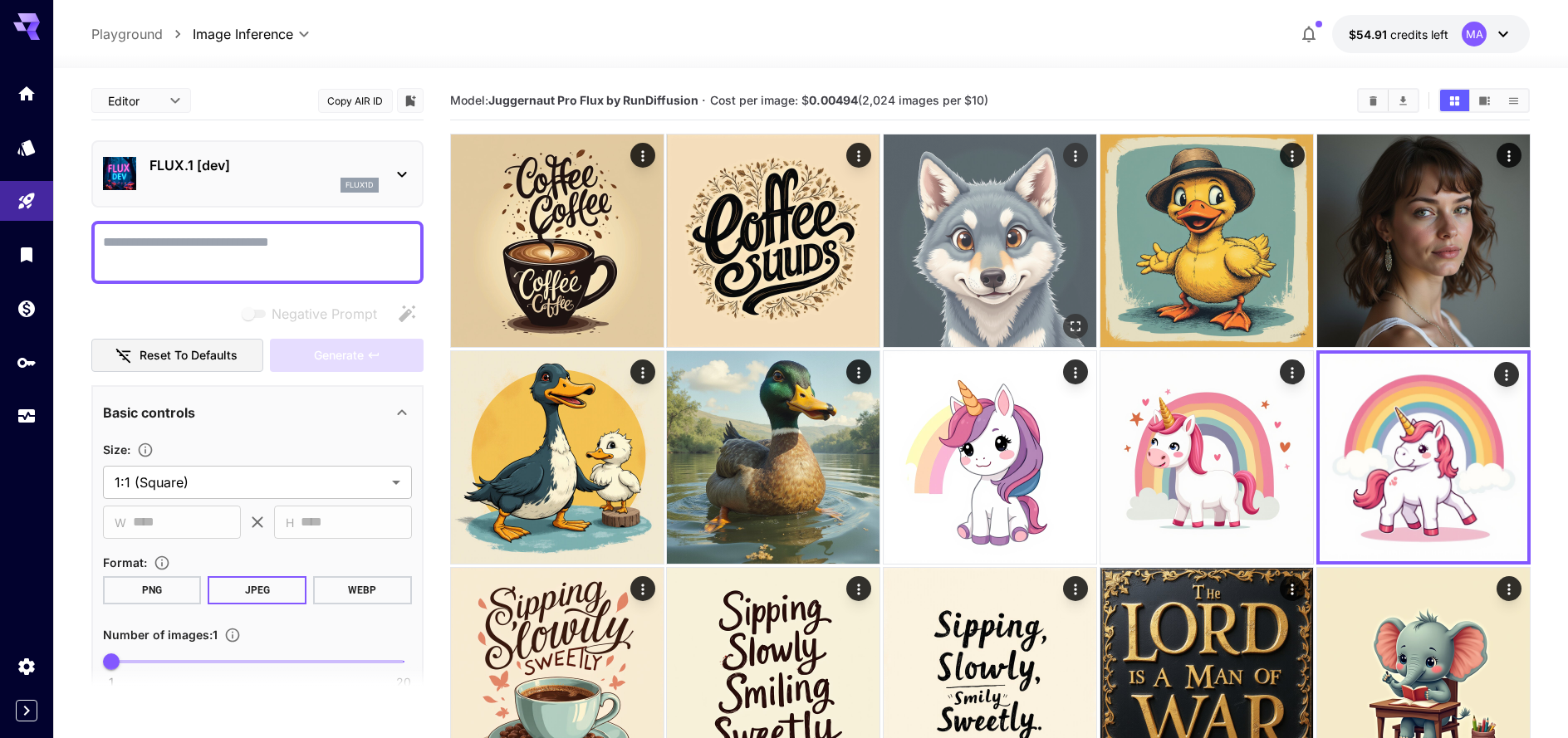
click at [1053, 260] on img at bounding box center [989, 240] width 212 height 212
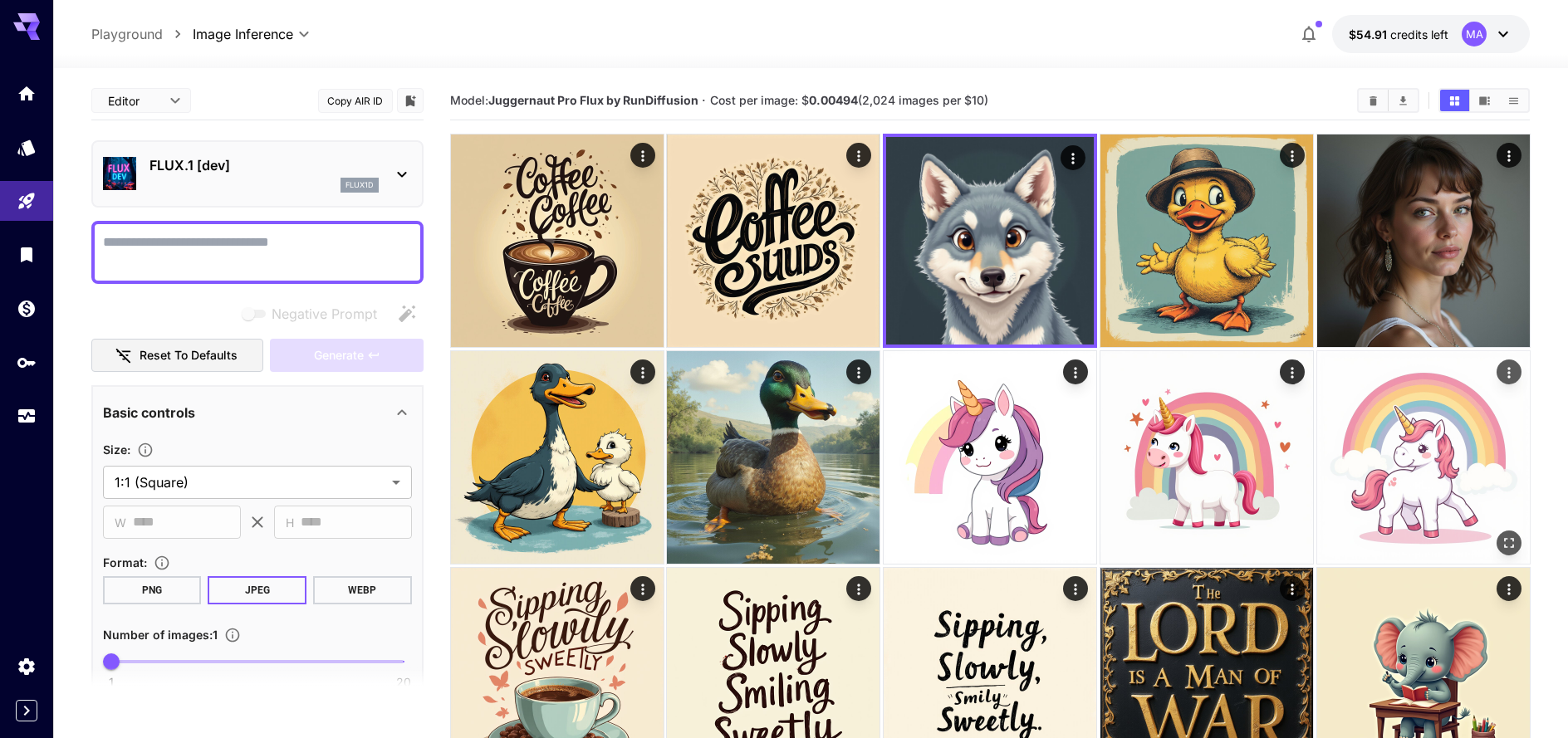
click at [1395, 433] on img at bounding box center [1422, 457] width 212 height 212
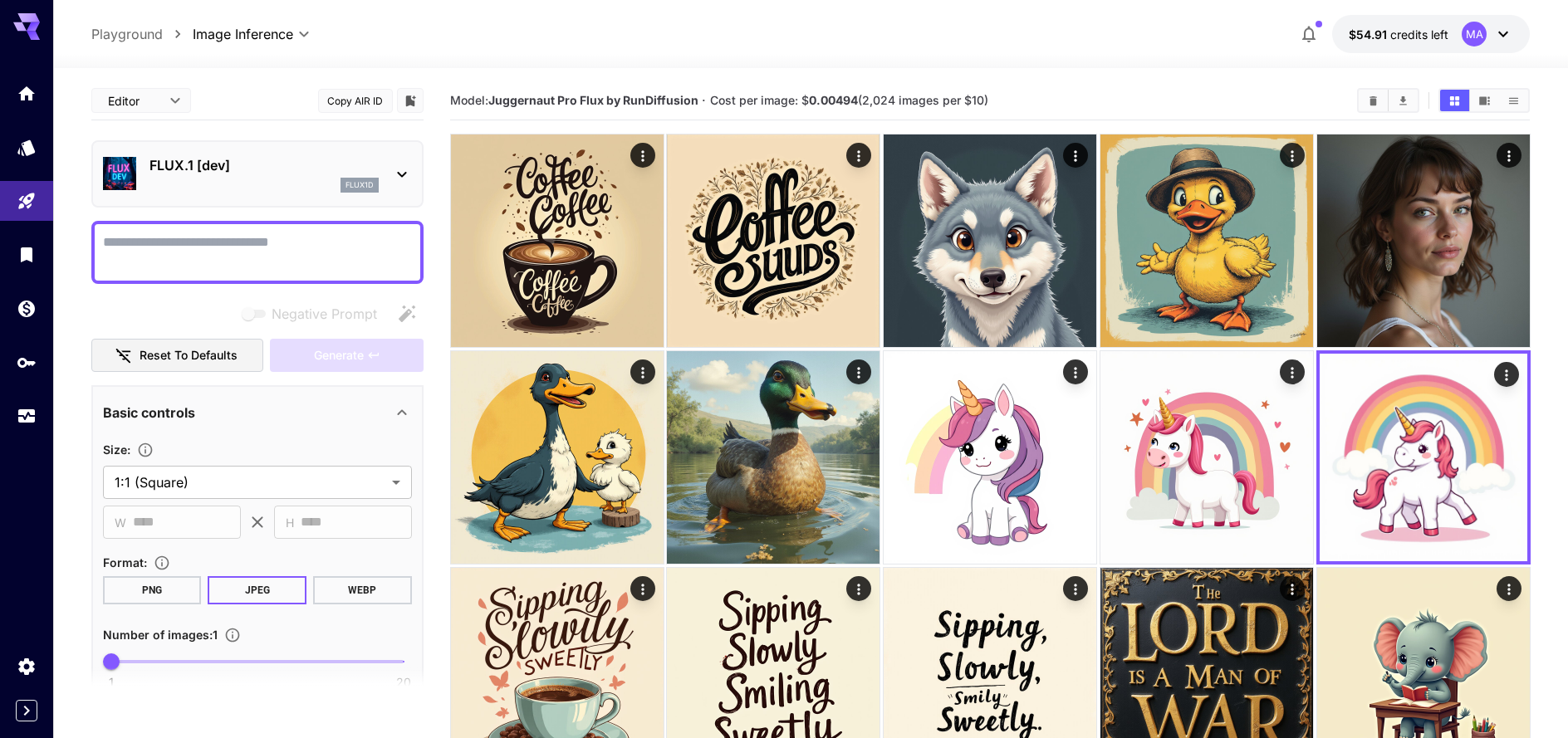
click at [355, 175] on div "FLUX.1 [dev] flux1d" at bounding box center [264, 173] width 229 height 37
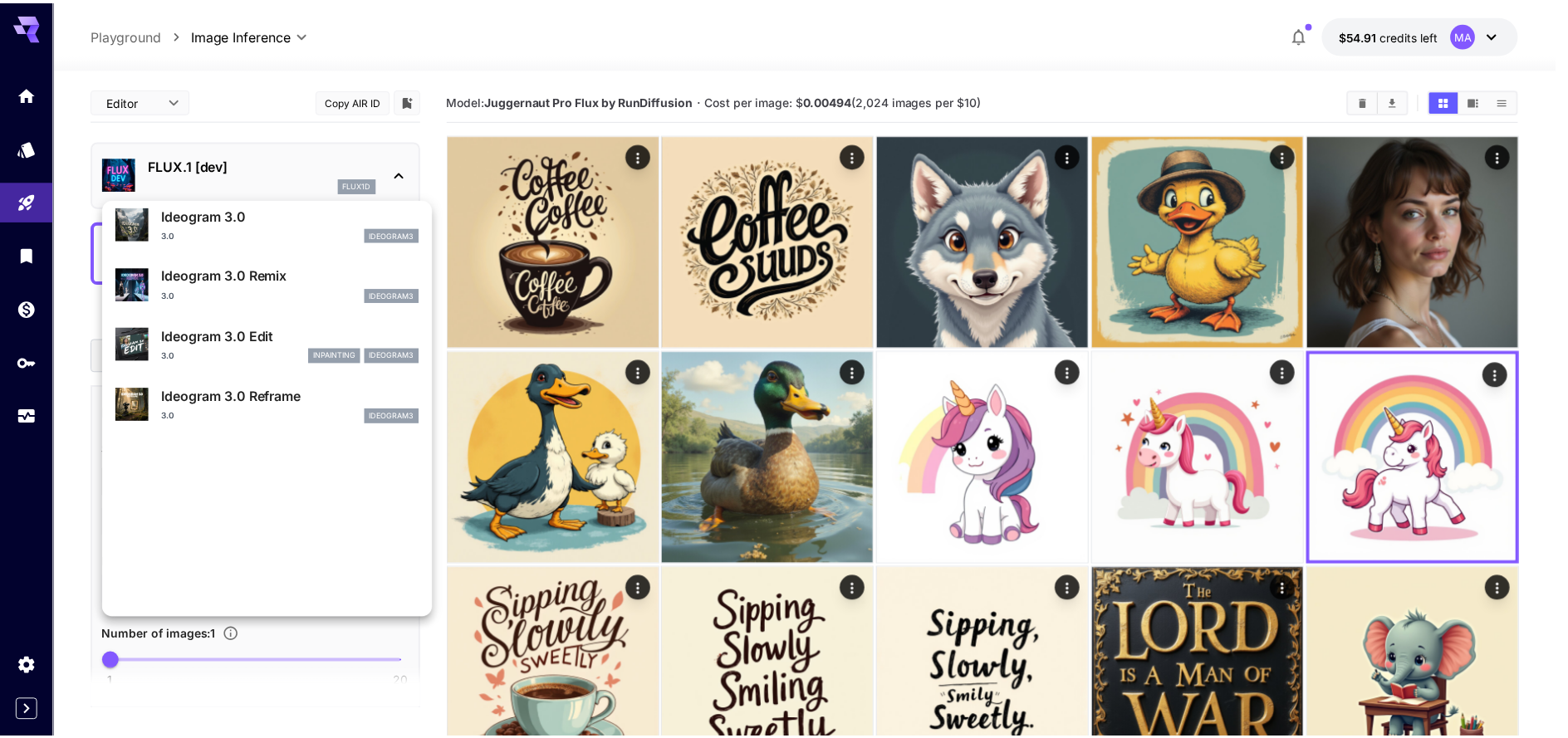
scroll to position [225, 0]
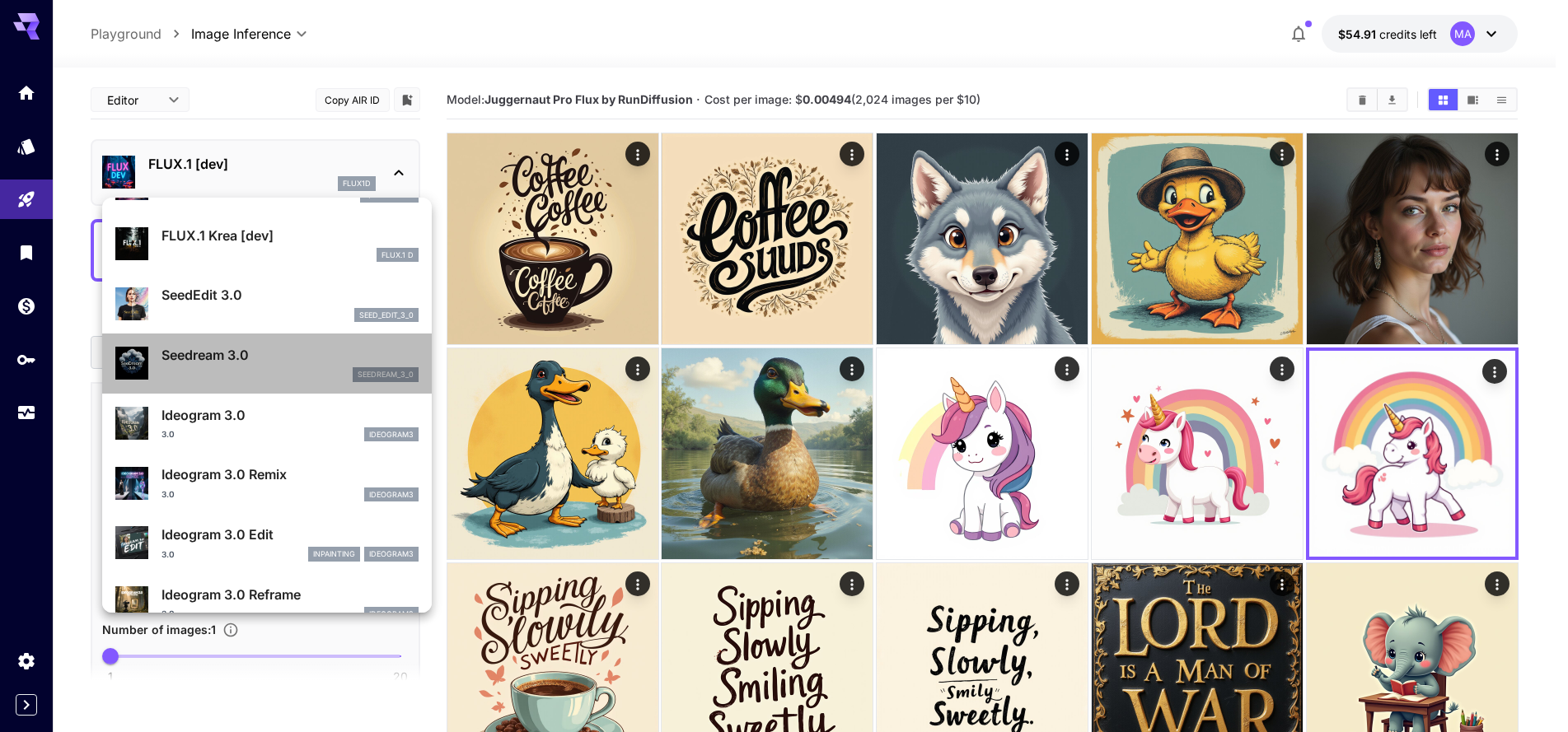
click at [290, 352] on p "Seedream 3.0" at bounding box center [290, 354] width 257 height 20
type input "***"
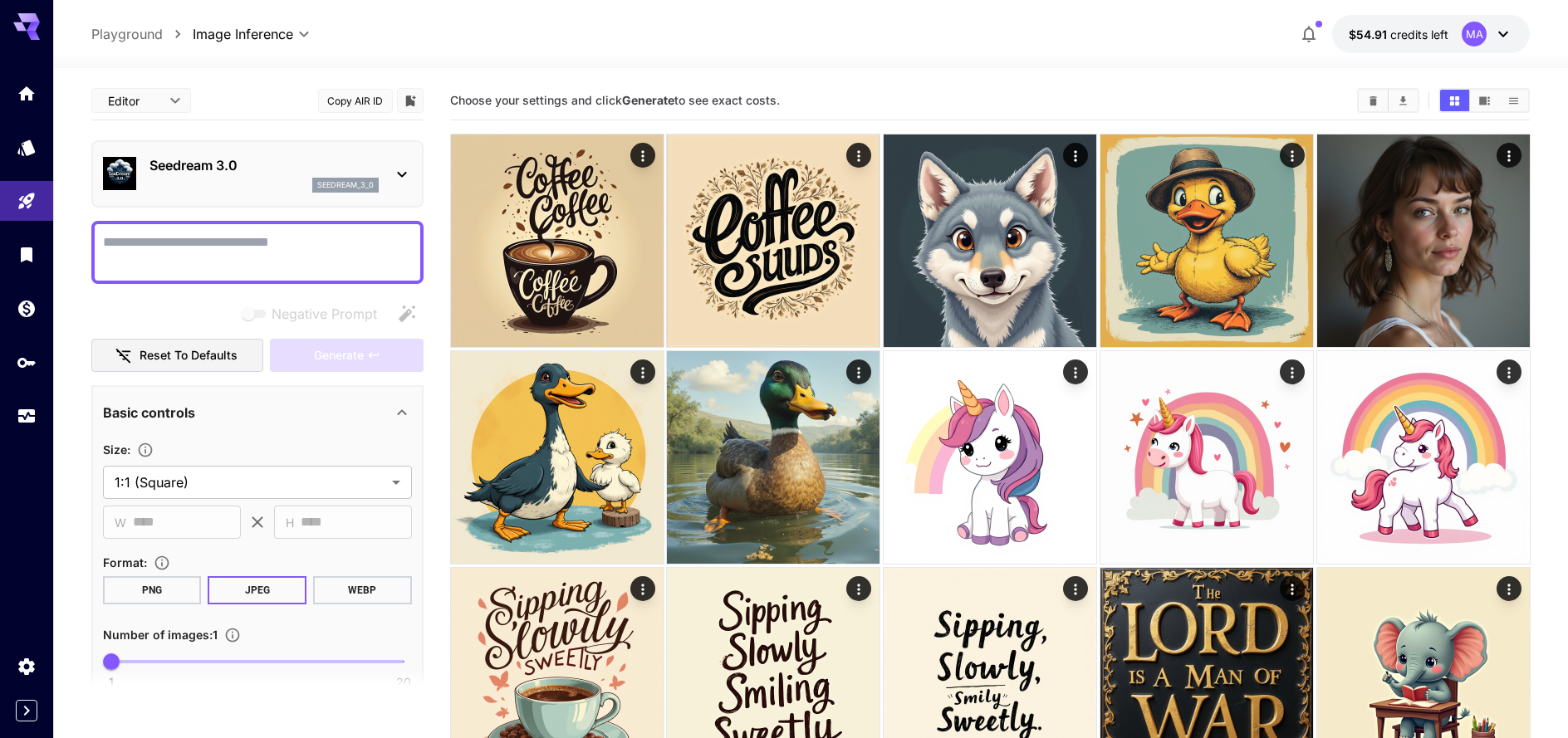
click at [246, 234] on textarea "Negative Prompt" at bounding box center [257, 252] width 308 height 40
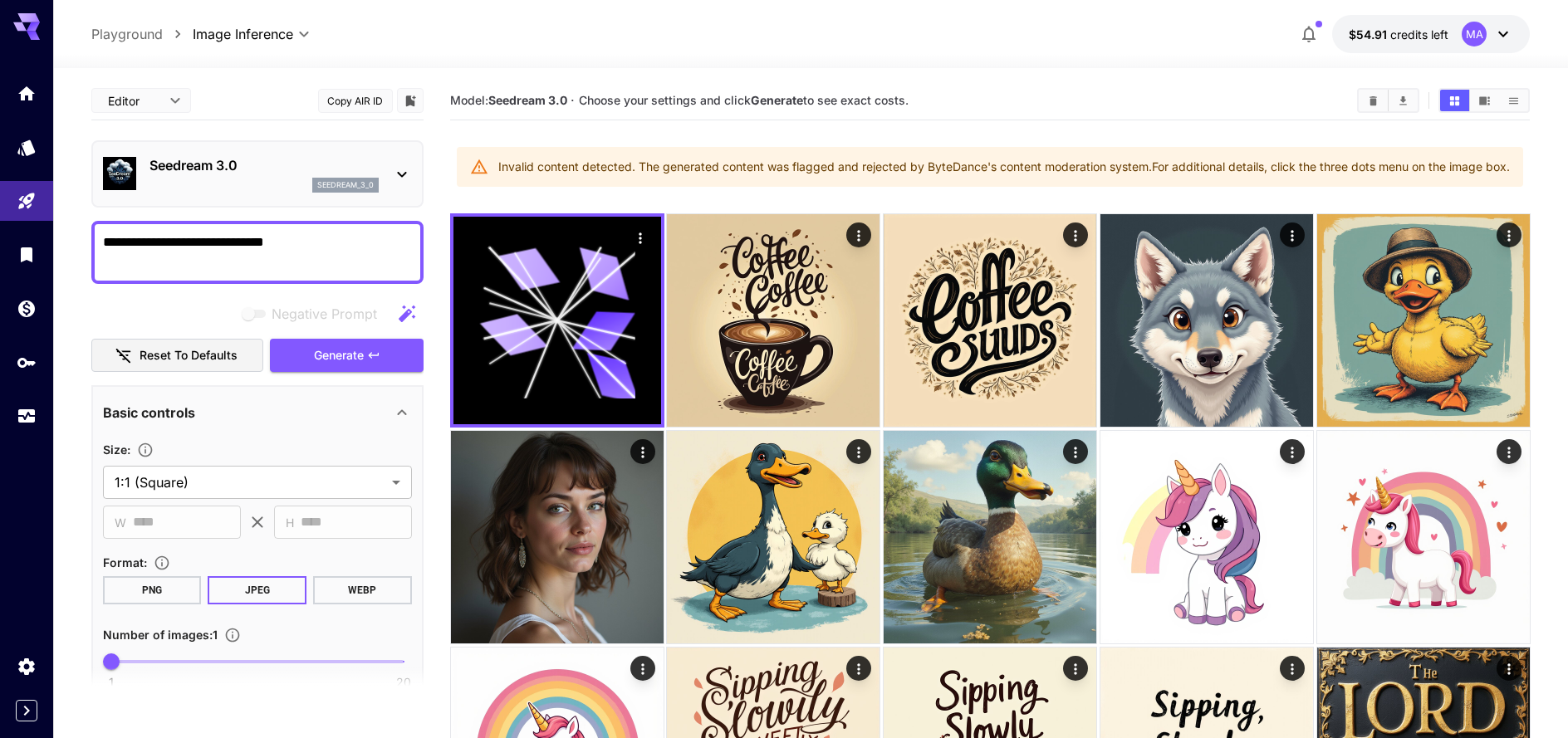
drag, startPoint x: 580, startPoint y: 165, endPoint x: 823, endPoint y: 182, distance: 243.6
click at [823, 182] on div "Invalid content detected. The generated content was flagged and rejected by Byt…" at bounding box center [990, 167] width 1066 height 40
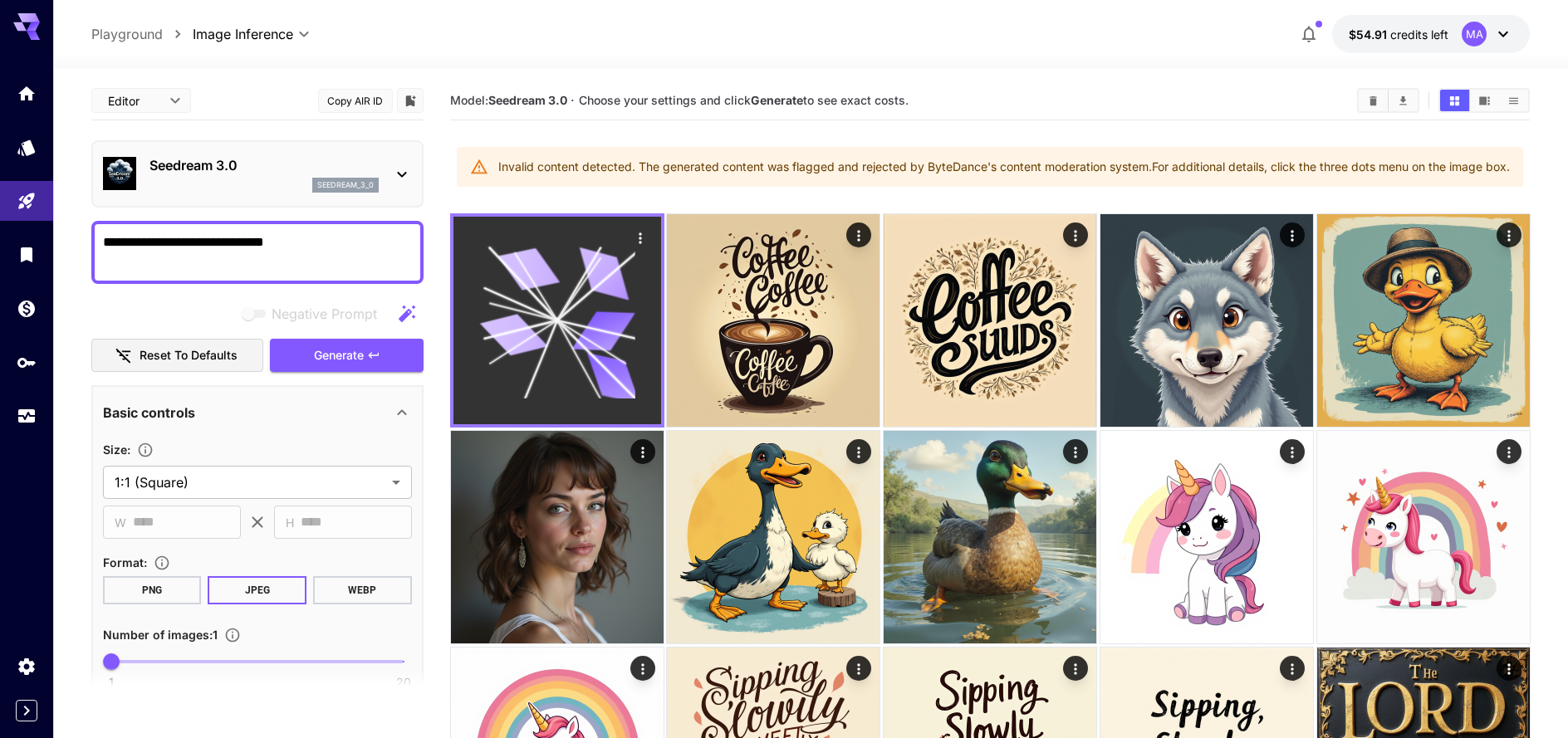
click at [560, 347] on icon at bounding box center [556, 320] width 155 height 155
click at [635, 242] on icon "Actions" at bounding box center [639, 238] width 16 height 16
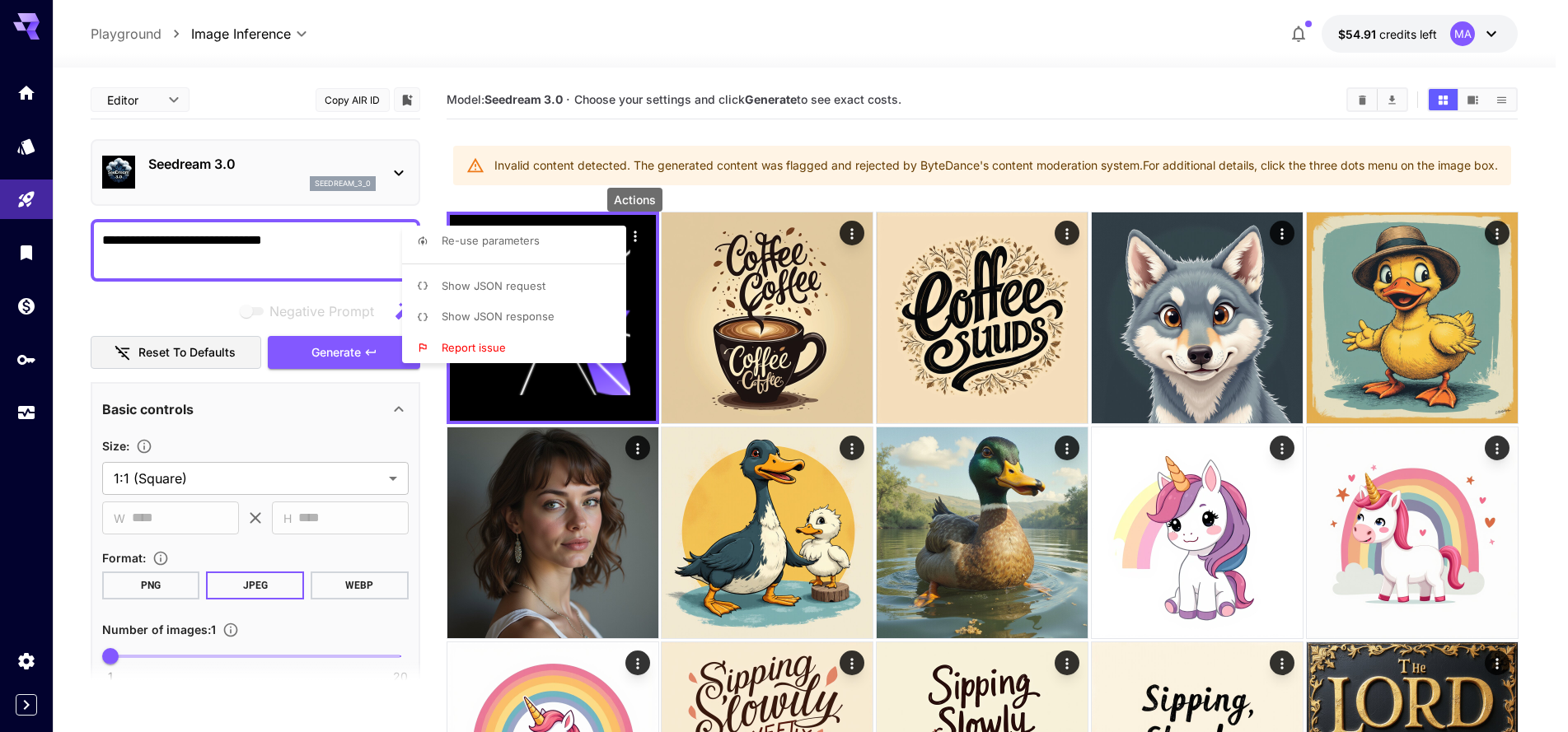
click at [296, 242] on div at bounding box center [784, 366] width 1568 height 732
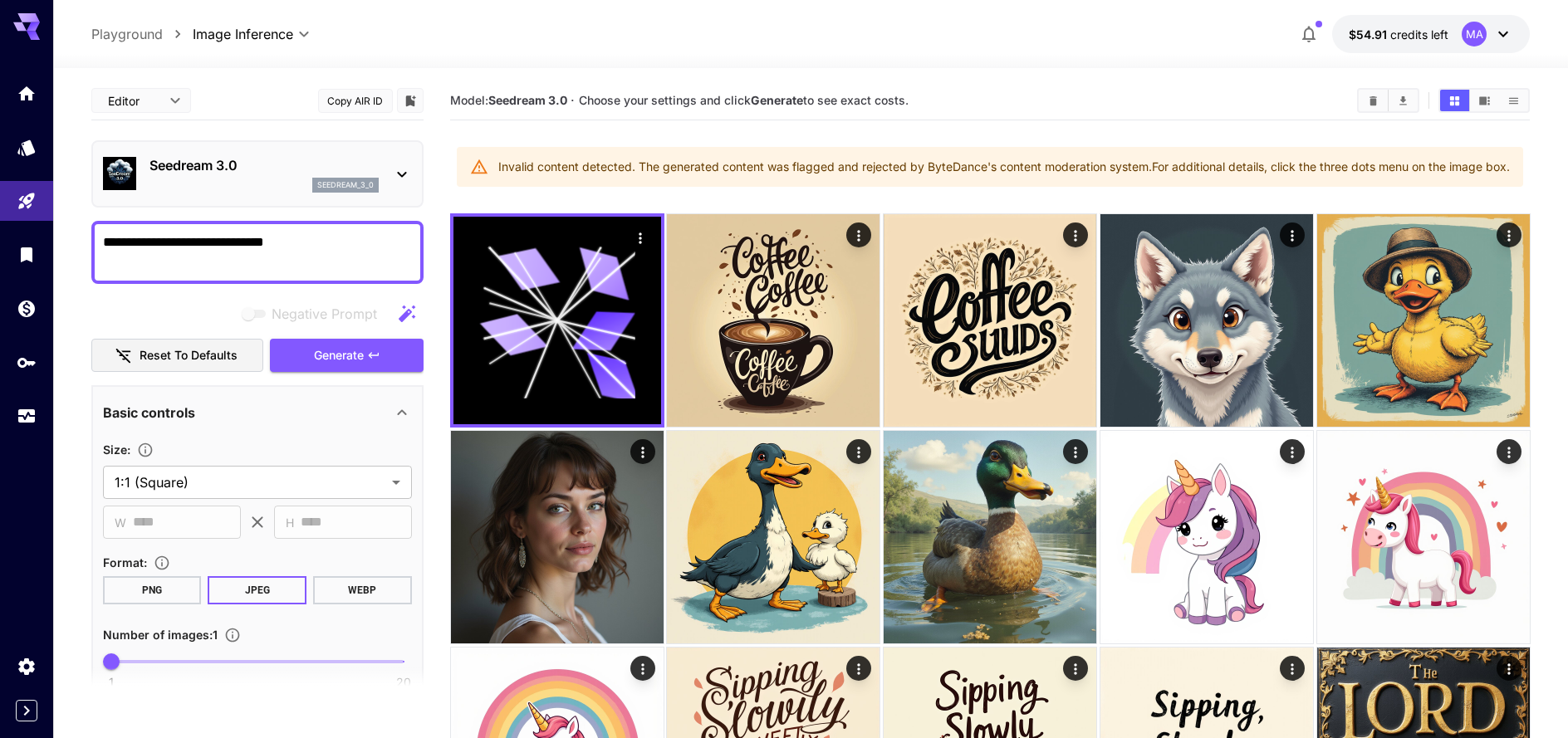
click at [226, 243] on textarea "**********" at bounding box center [257, 252] width 308 height 40
click at [153, 241] on textarea "**********" at bounding box center [257, 252] width 308 height 40
type textarea "**********"
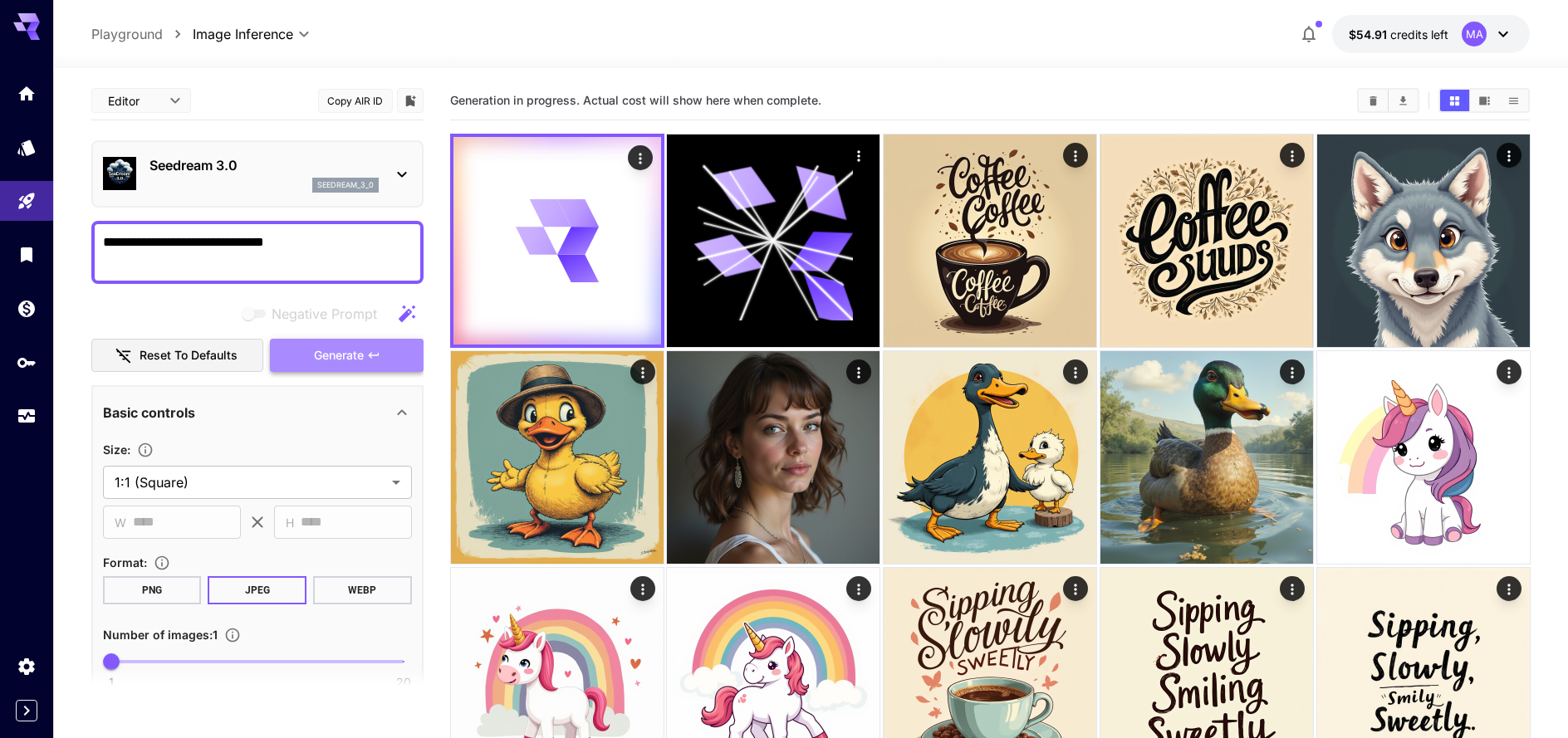
click at [346, 347] on span "Generate" at bounding box center [339, 356] width 50 height 21
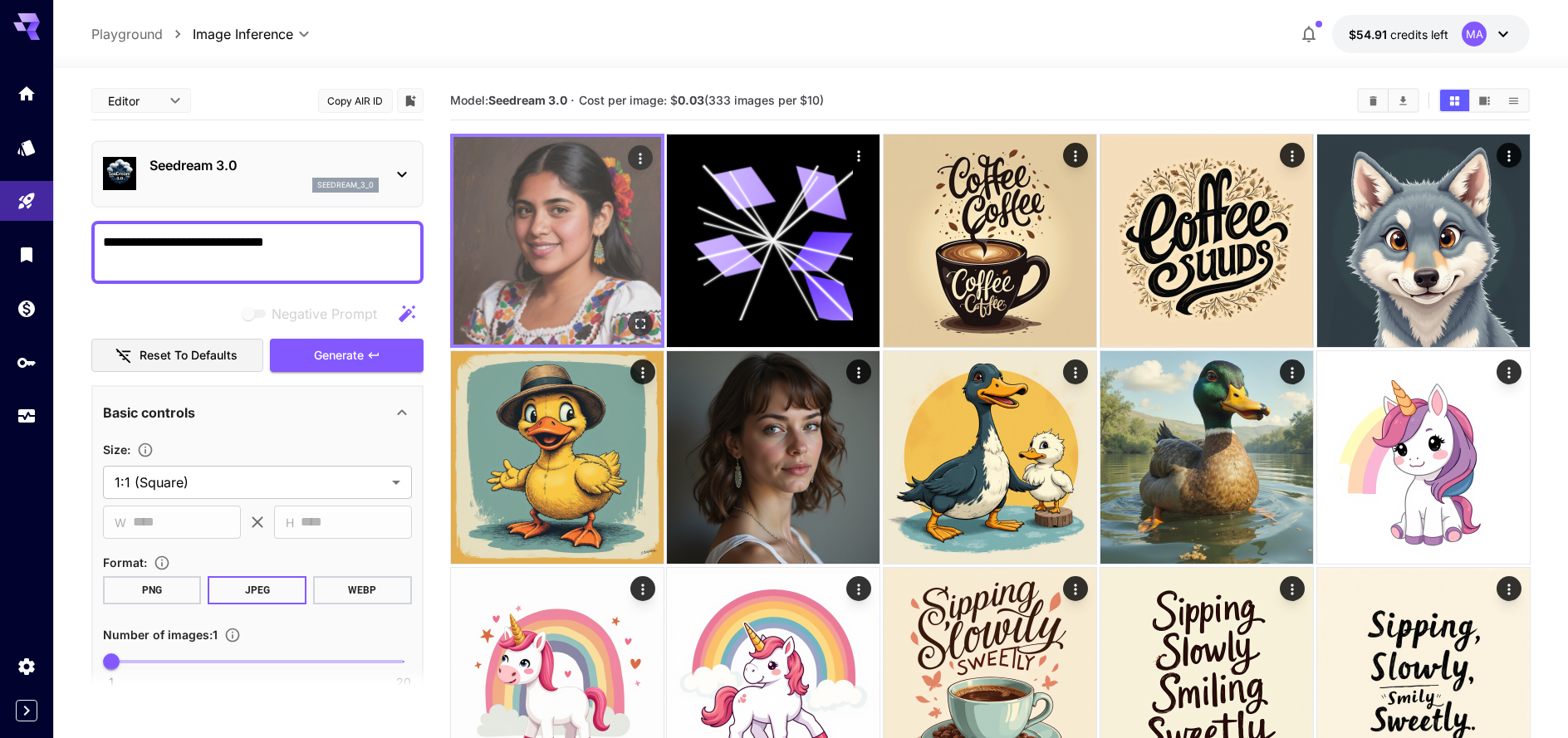
click at [588, 224] on img at bounding box center [557, 241] width 208 height 208
click at [640, 327] on icon "Open in fullscreen" at bounding box center [639, 323] width 16 height 16
click at [641, 156] on icon "Actions" at bounding box center [639, 158] width 16 height 16
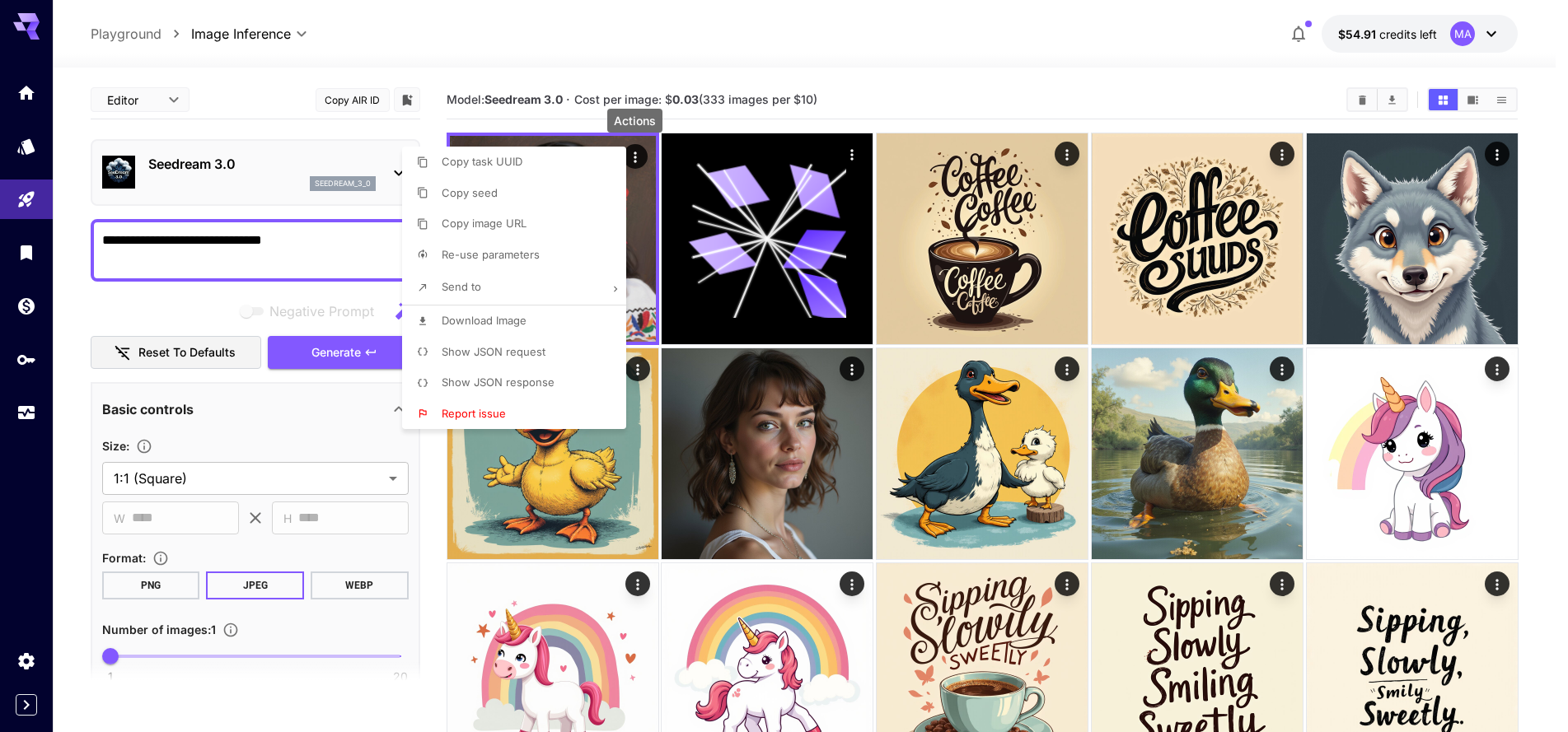
click at [484, 295] on li "Send to" at bounding box center [520, 287] width 234 height 35
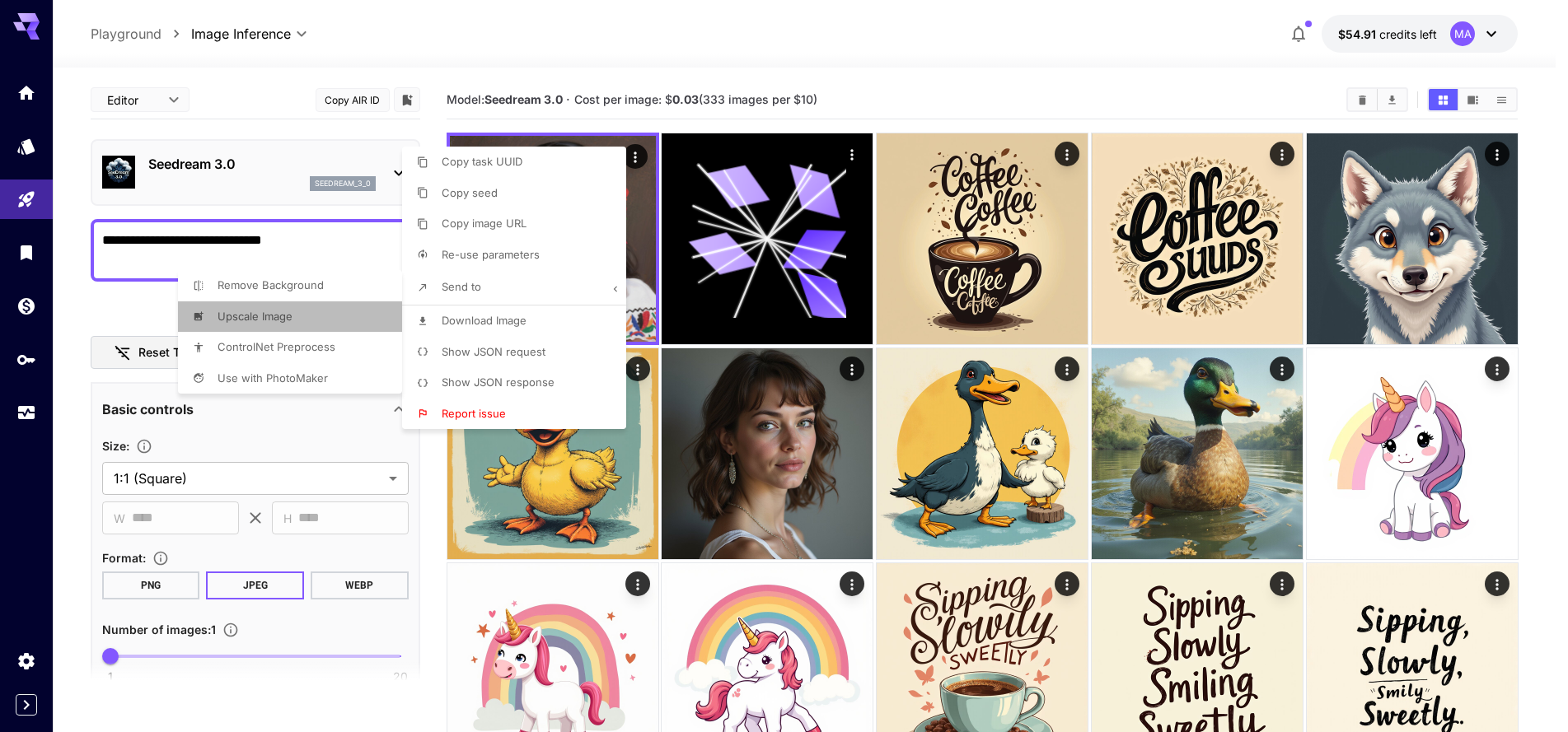
click at [402, 210] on li "Upscale Image" at bounding box center [520, 193] width 234 height 31
type input "**********"
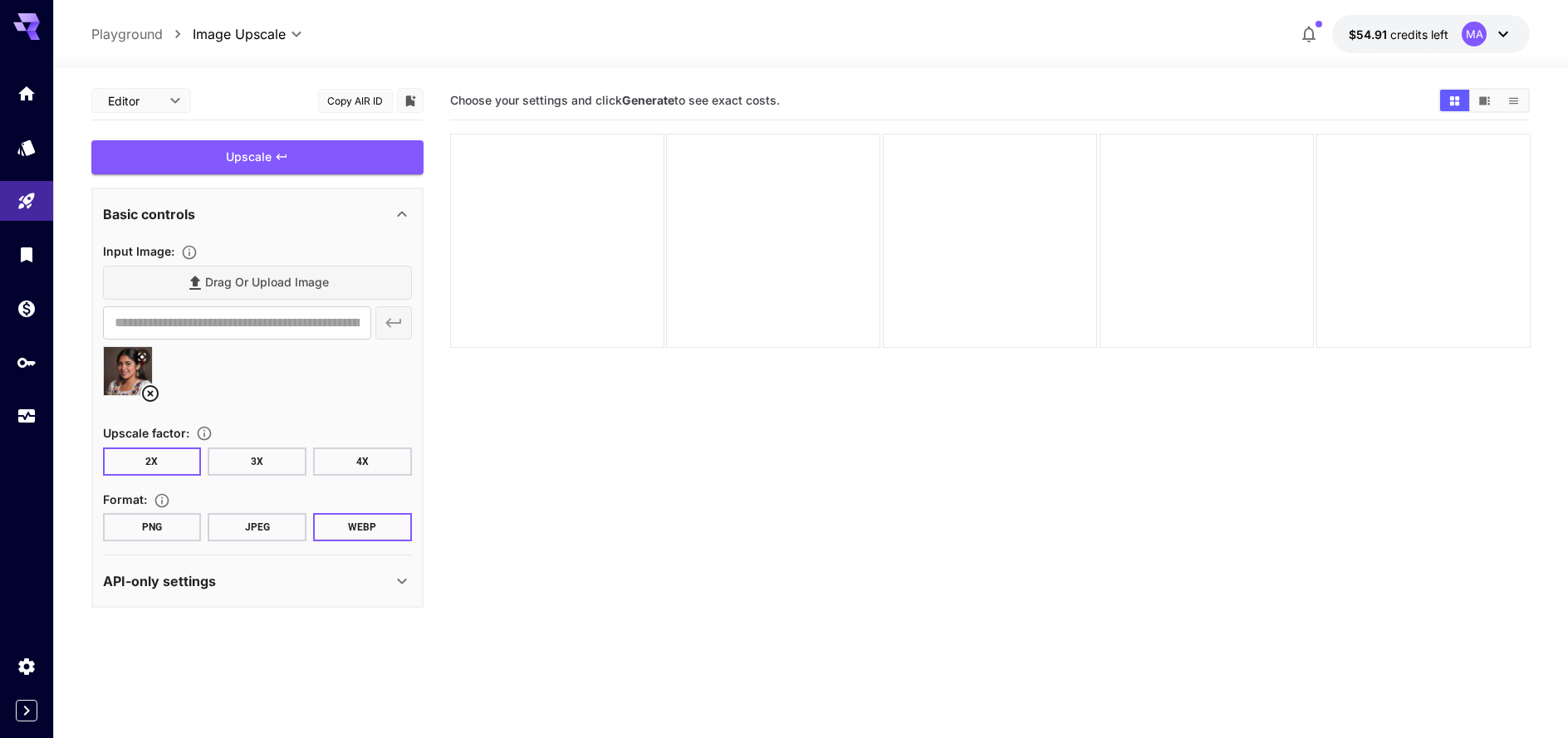
click at [372, 465] on button "4X" at bounding box center [363, 462] width 99 height 29
click at [250, 527] on button "JPEG" at bounding box center [257, 528] width 99 height 29
click at [159, 537] on button "PNG" at bounding box center [152, 528] width 99 height 29
click at [249, 524] on button "JPEG" at bounding box center [257, 528] width 99 height 29
click at [272, 163] on div "Upscale" at bounding box center [257, 157] width 332 height 34
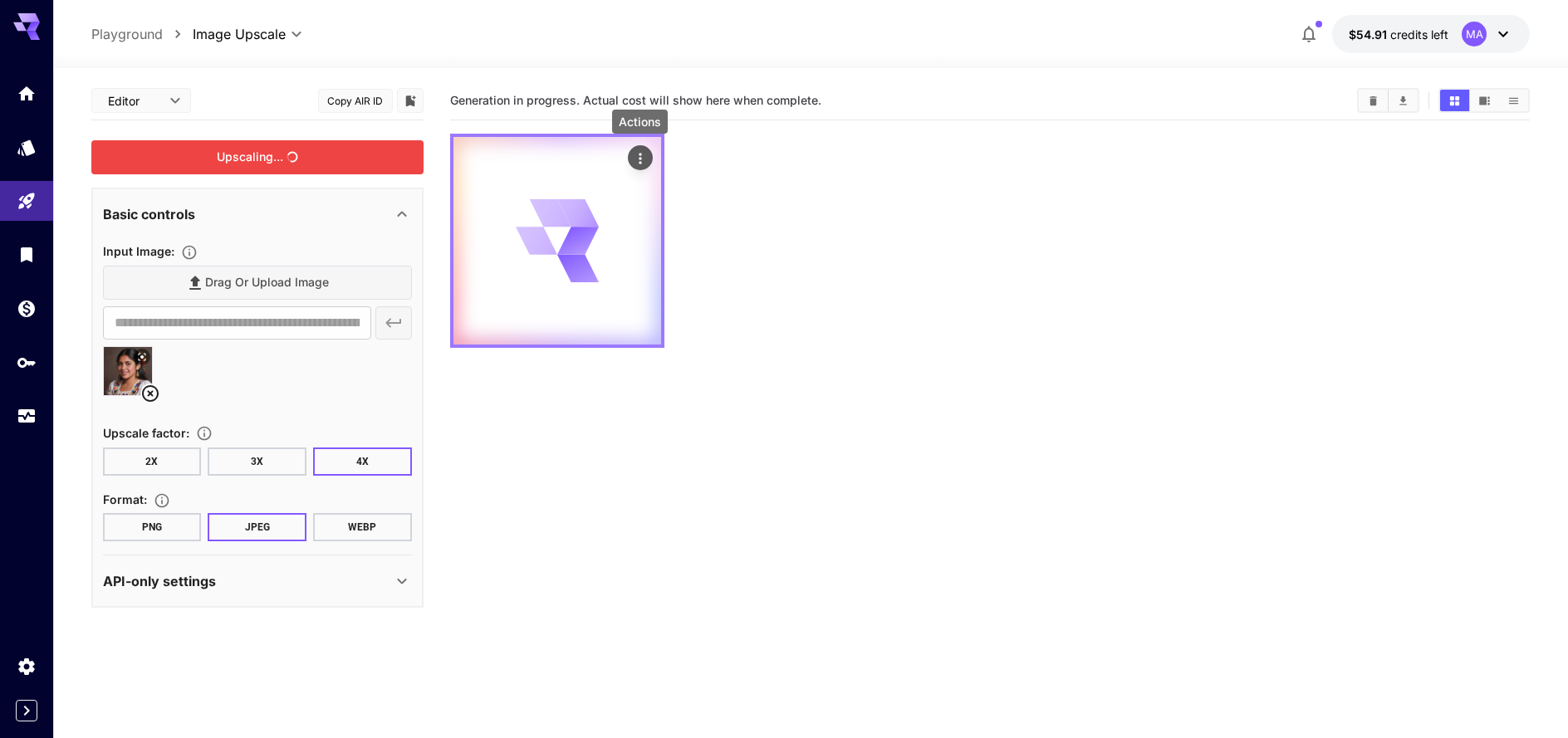
click at [649, 160] on button "Actions" at bounding box center [640, 158] width 25 height 25
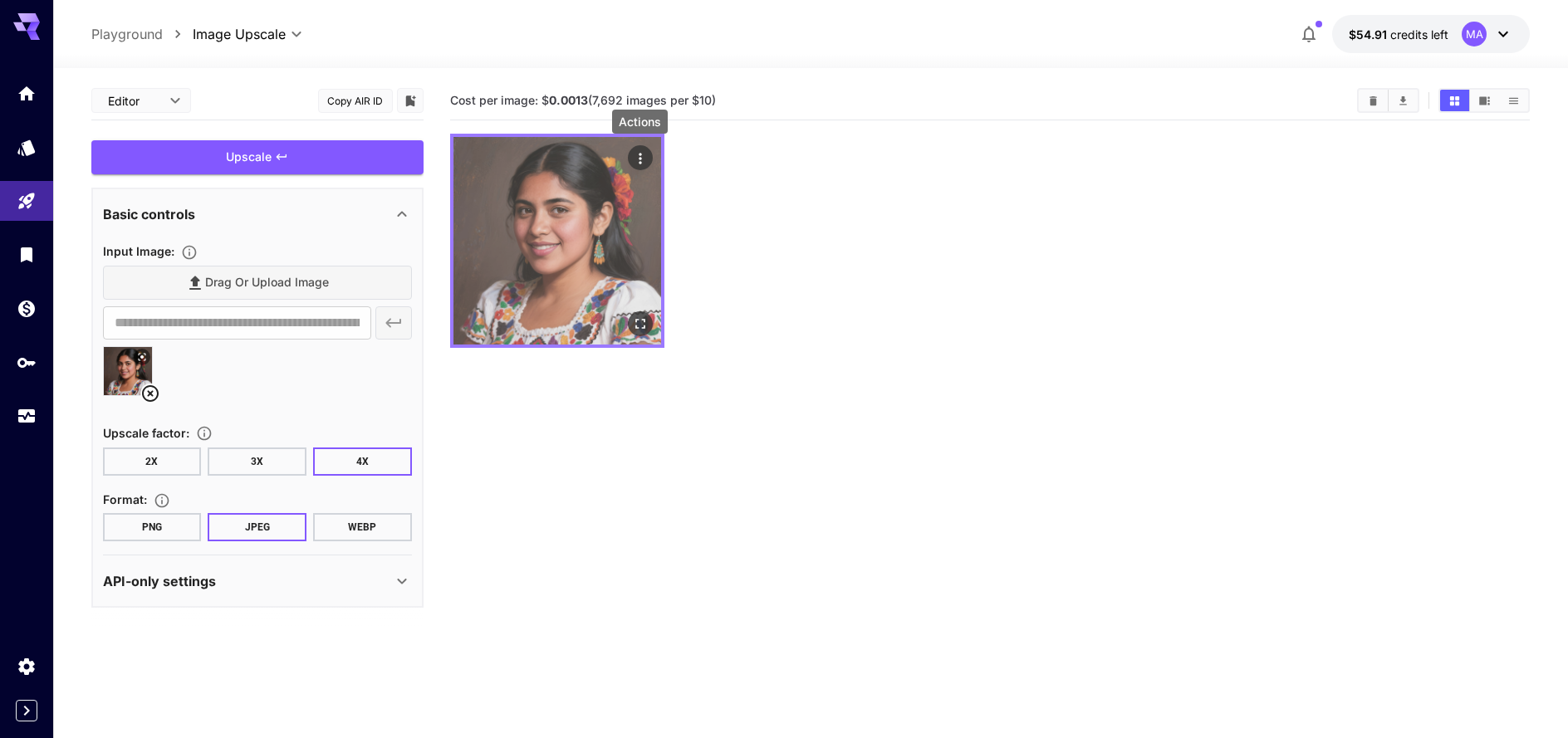
click at [645, 155] on icon "Actions" at bounding box center [639, 158] width 16 height 16
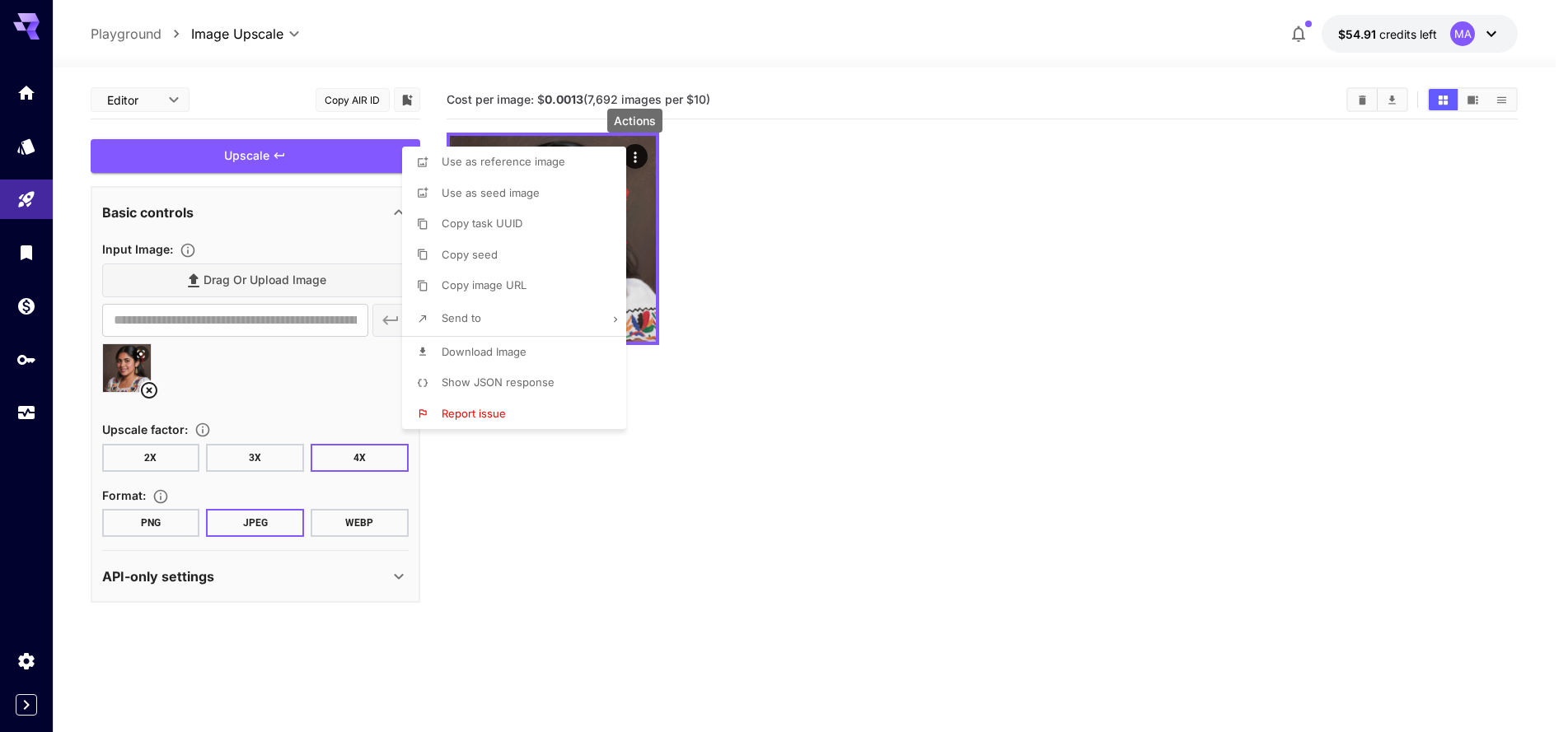
click at [481, 351] on span "Download Image" at bounding box center [485, 351] width 85 height 13
click at [1280, 0] on div at bounding box center [784, 366] width 1568 height 732
